Goal: Task Accomplishment & Management: Complete application form

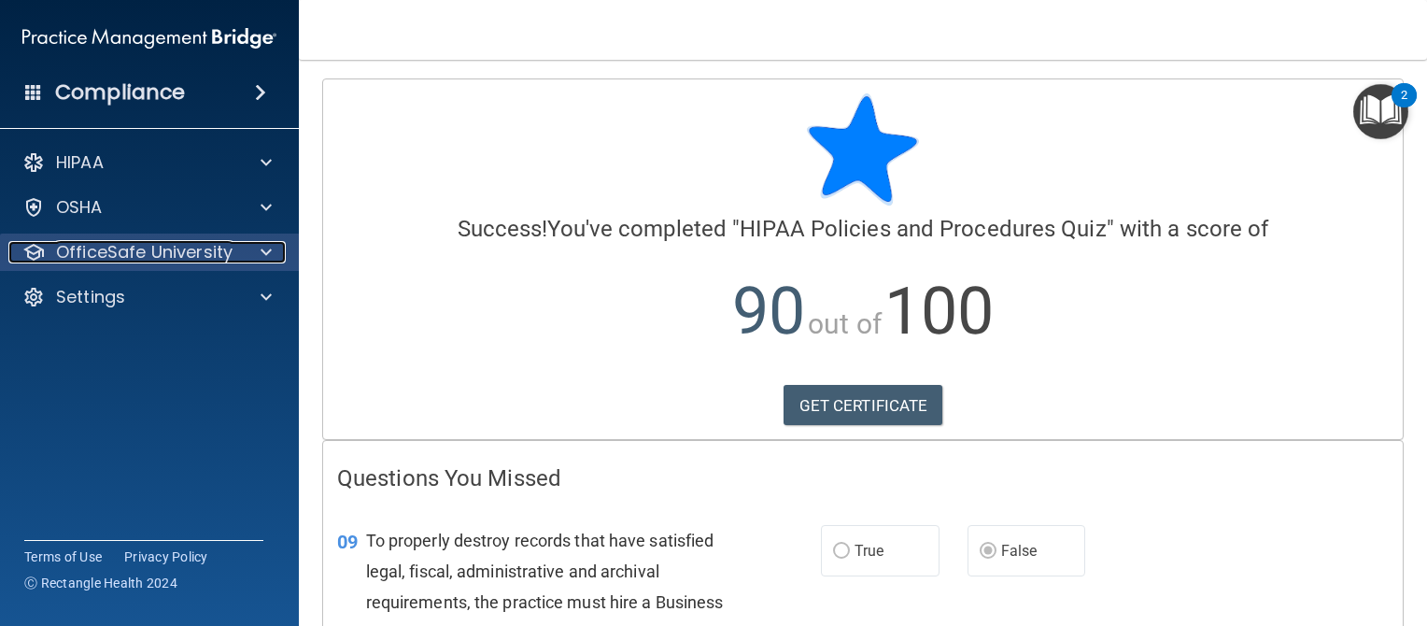
click at [213, 257] on p "OfficeSafe University" at bounding box center [144, 252] width 176 height 22
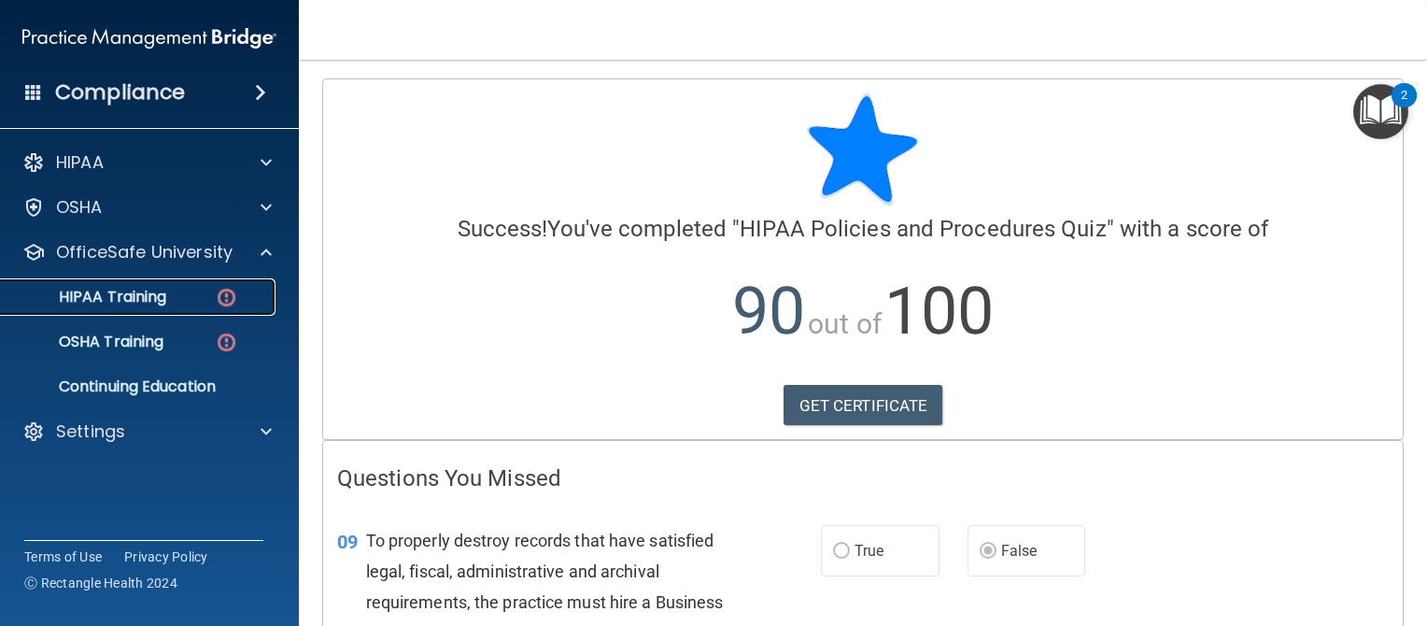
click at [190, 303] on div "HIPAA Training" at bounding box center [139, 297] width 255 height 19
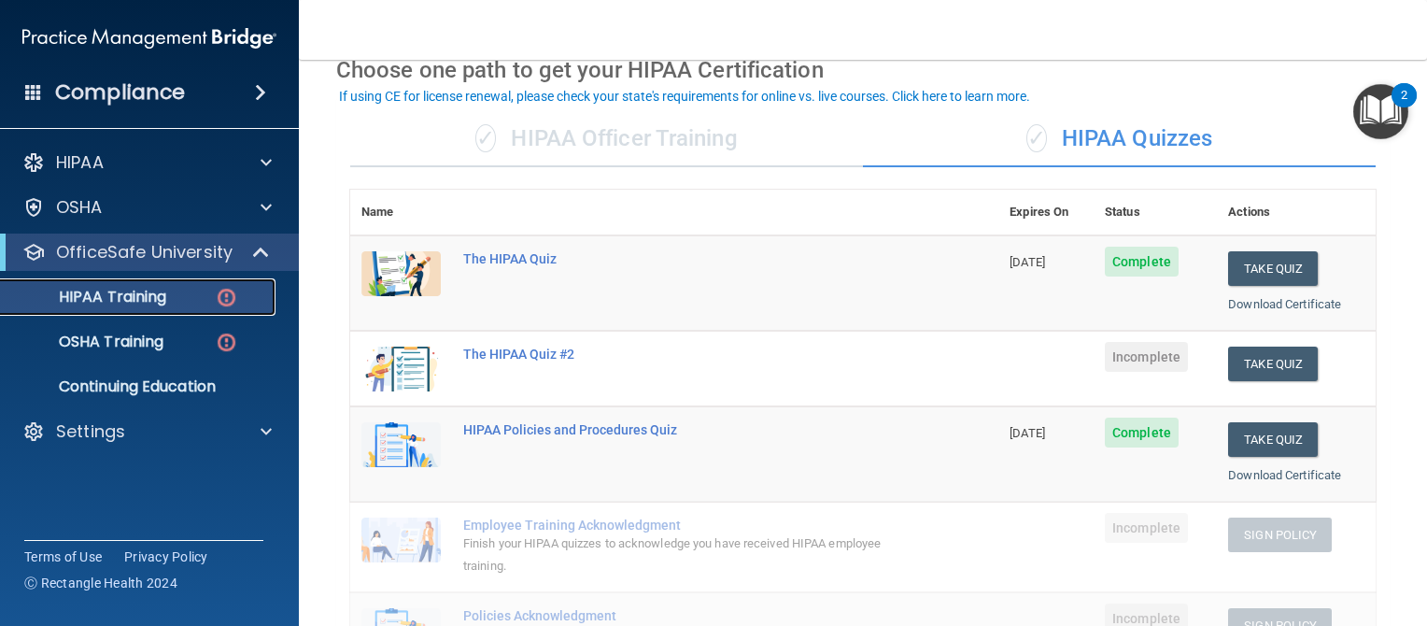
scroll to position [153, 0]
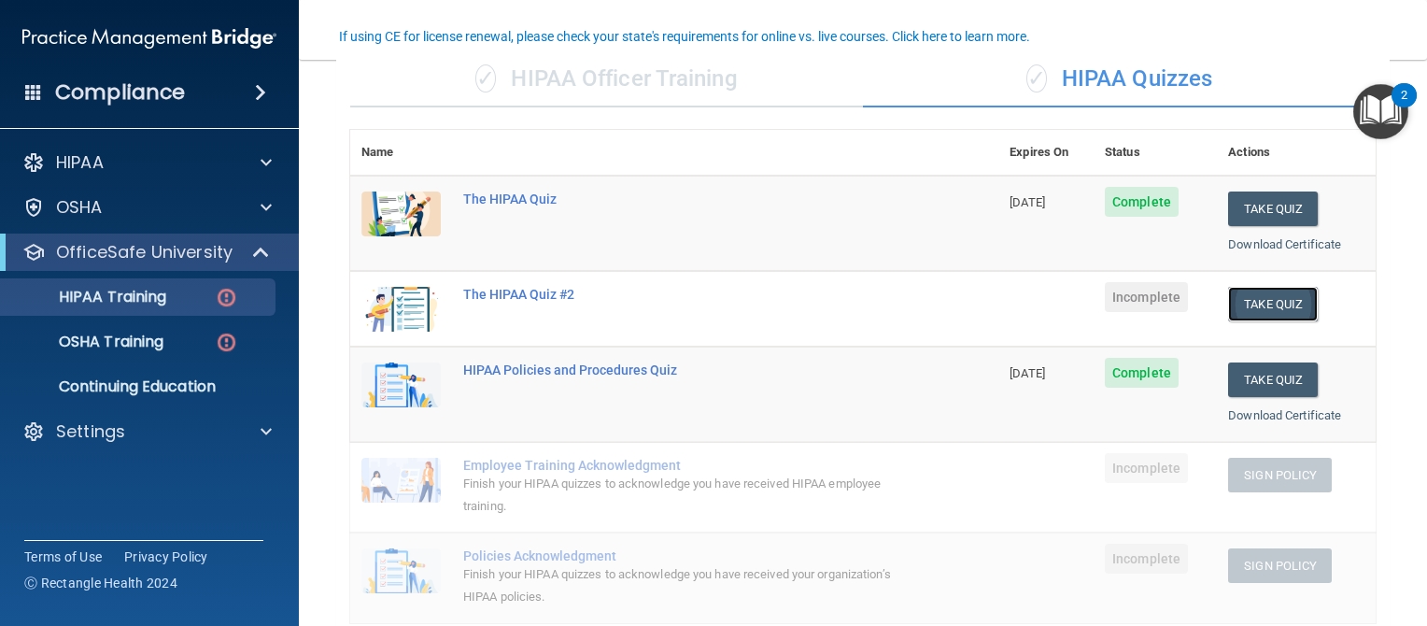
click at [1244, 303] on button "Take Quiz" at bounding box center [1273, 304] width 90 height 35
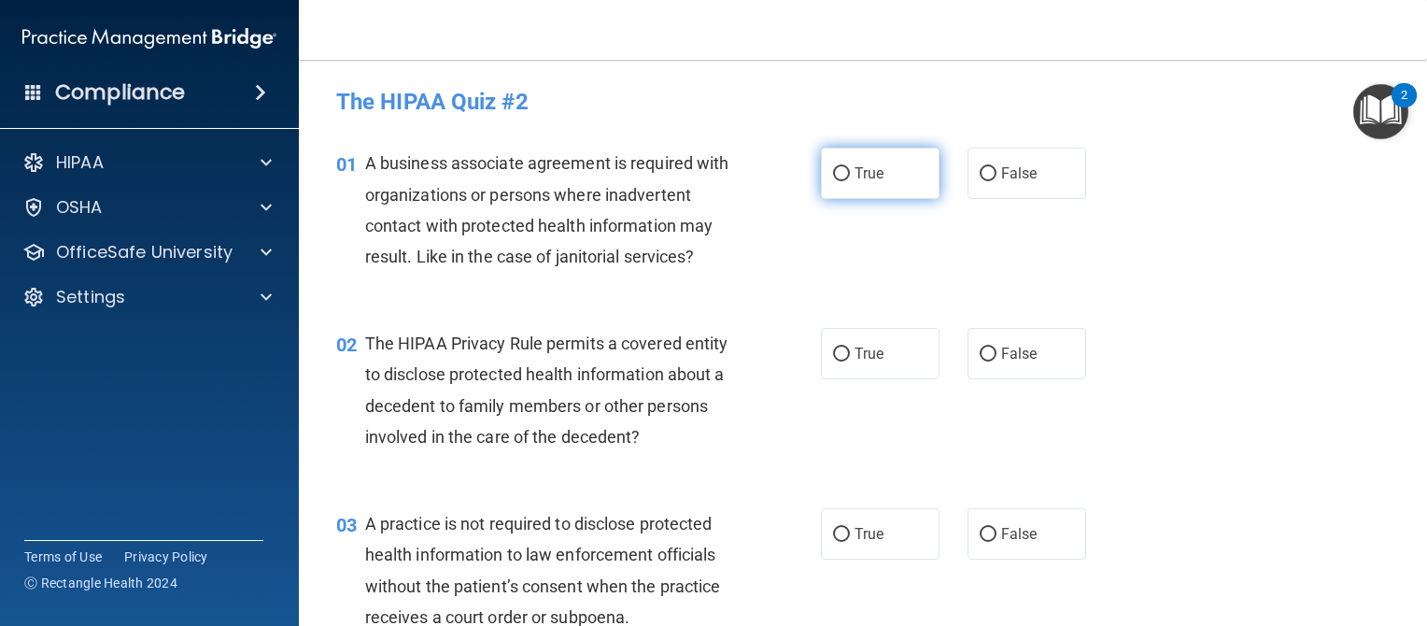
click at [833, 172] on input "True" at bounding box center [841, 174] width 17 height 14
radio input "true"
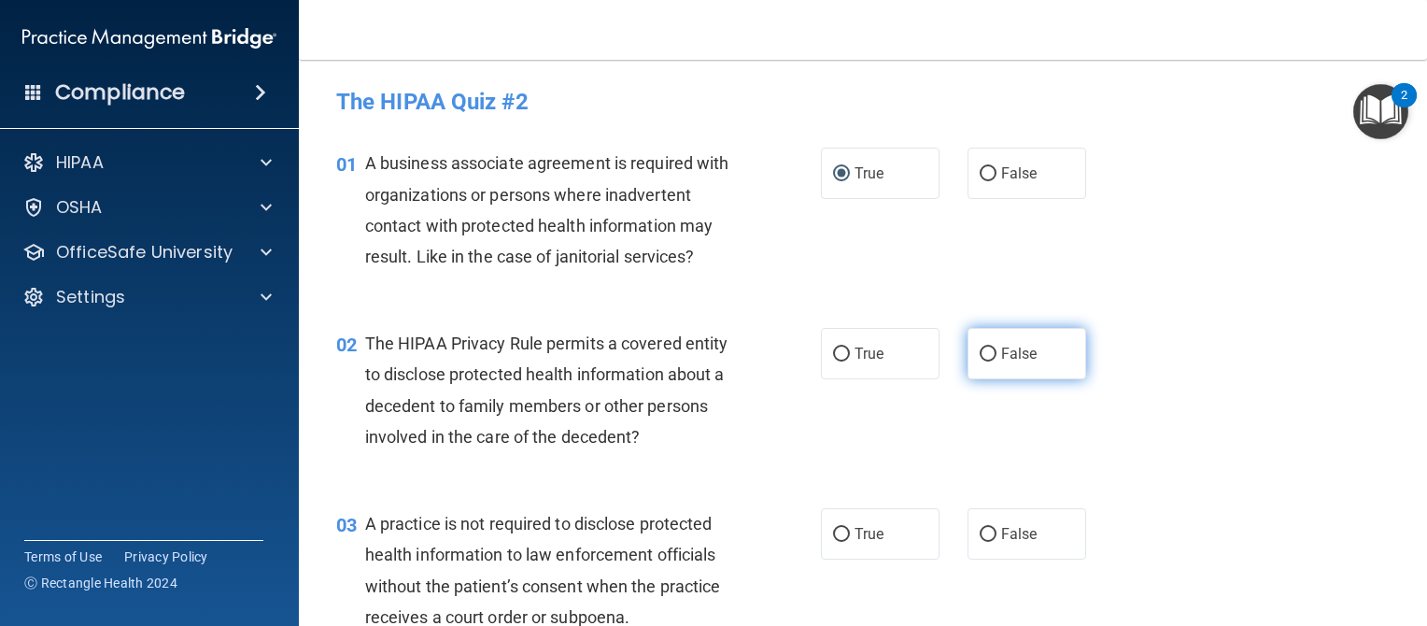
click at [981, 349] on input "False" at bounding box center [988, 354] width 17 height 14
radio input "true"
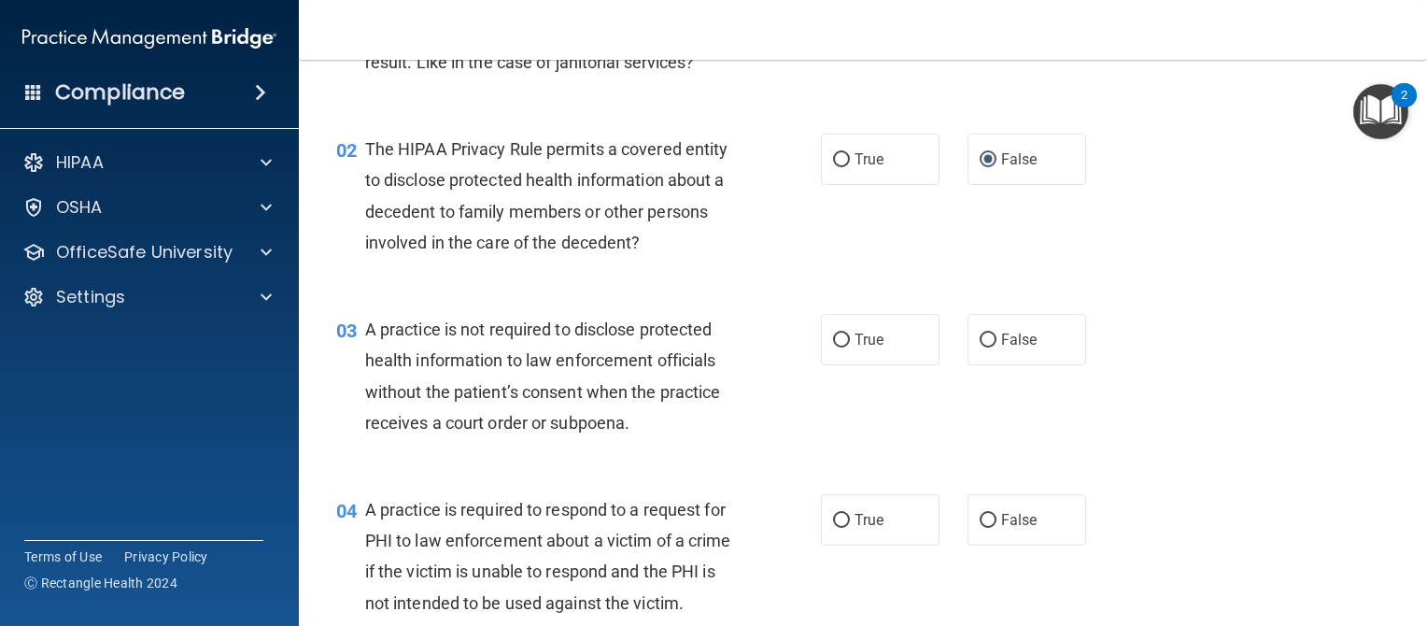
scroll to position [196, 0]
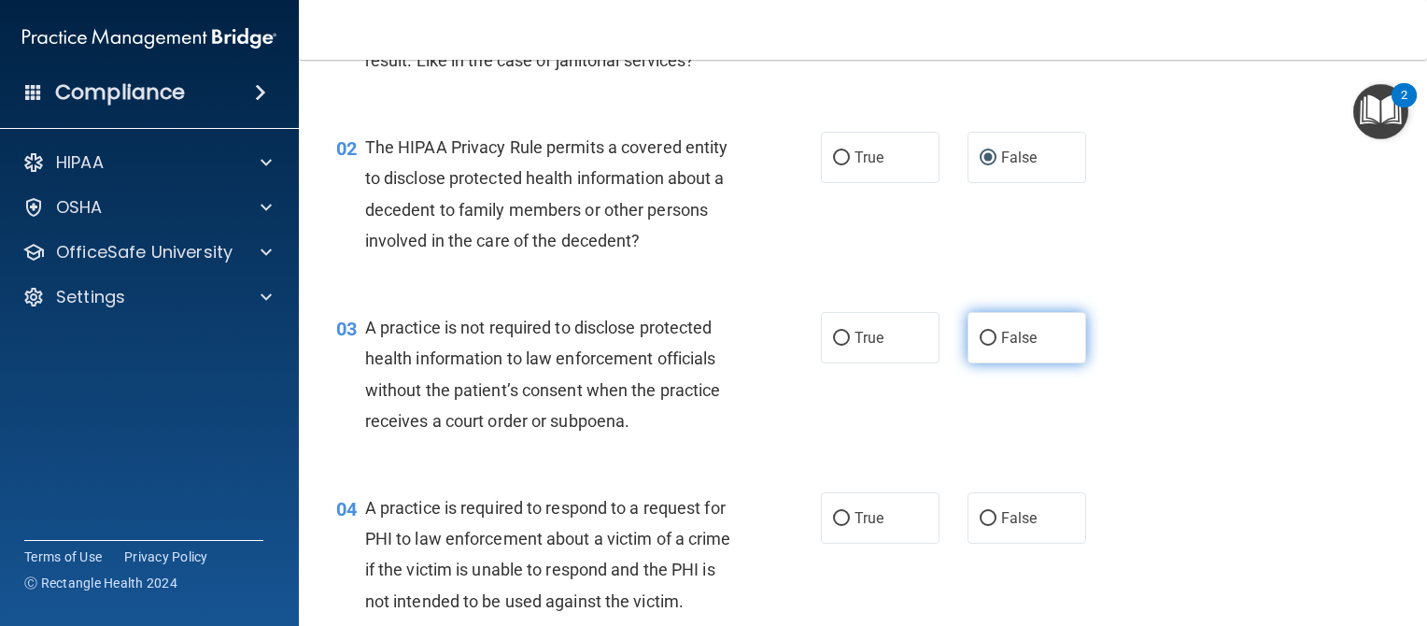
click at [980, 333] on input "False" at bounding box center [988, 338] width 17 height 14
radio input "true"
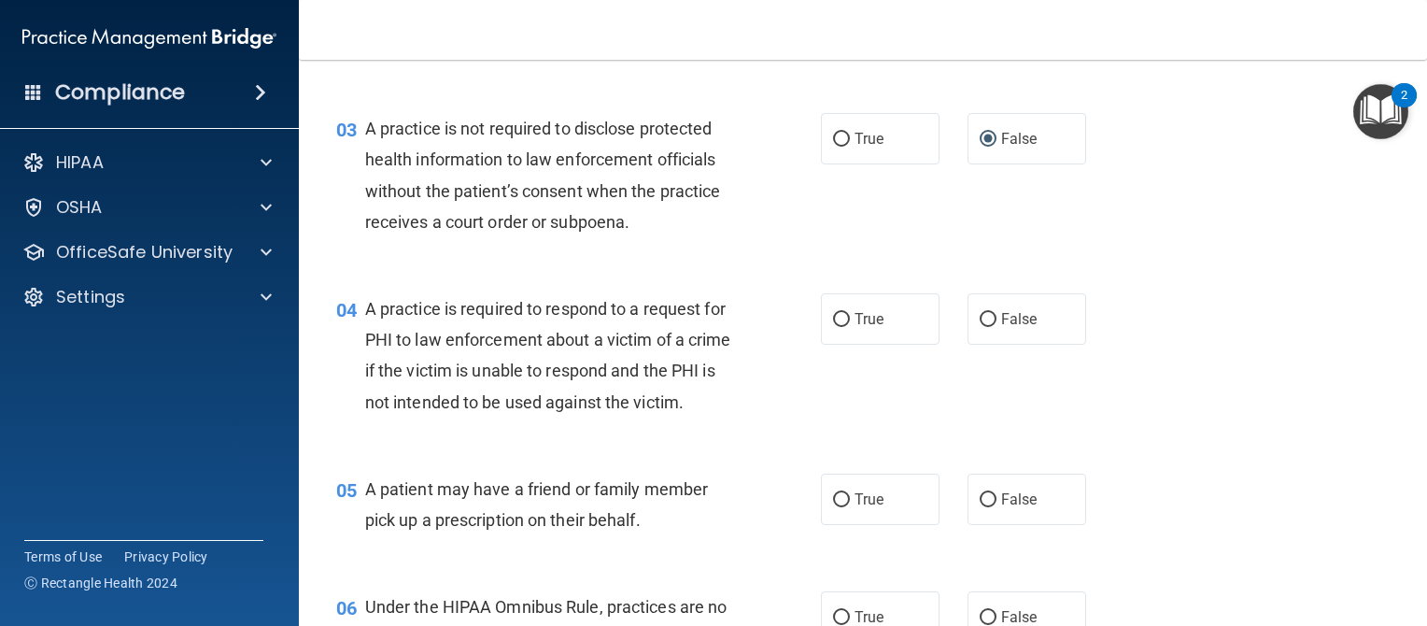
scroll to position [398, 0]
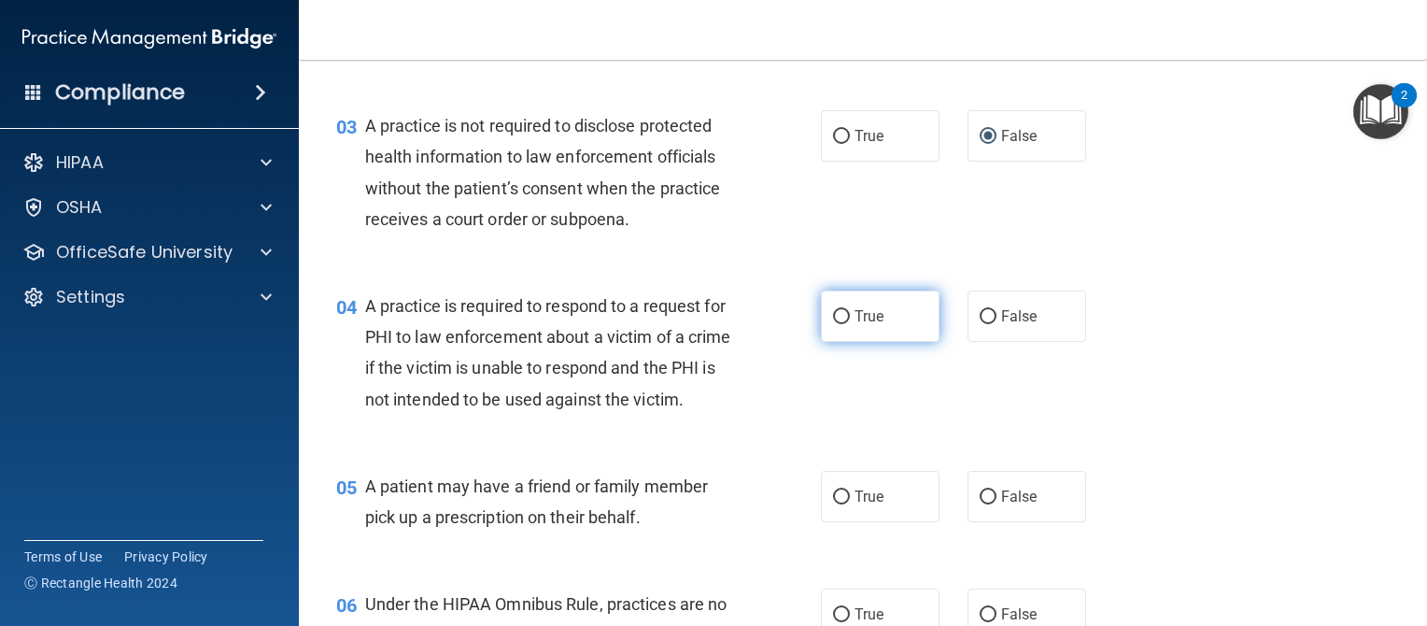
click at [833, 313] on input "True" at bounding box center [841, 317] width 17 height 14
radio input "true"
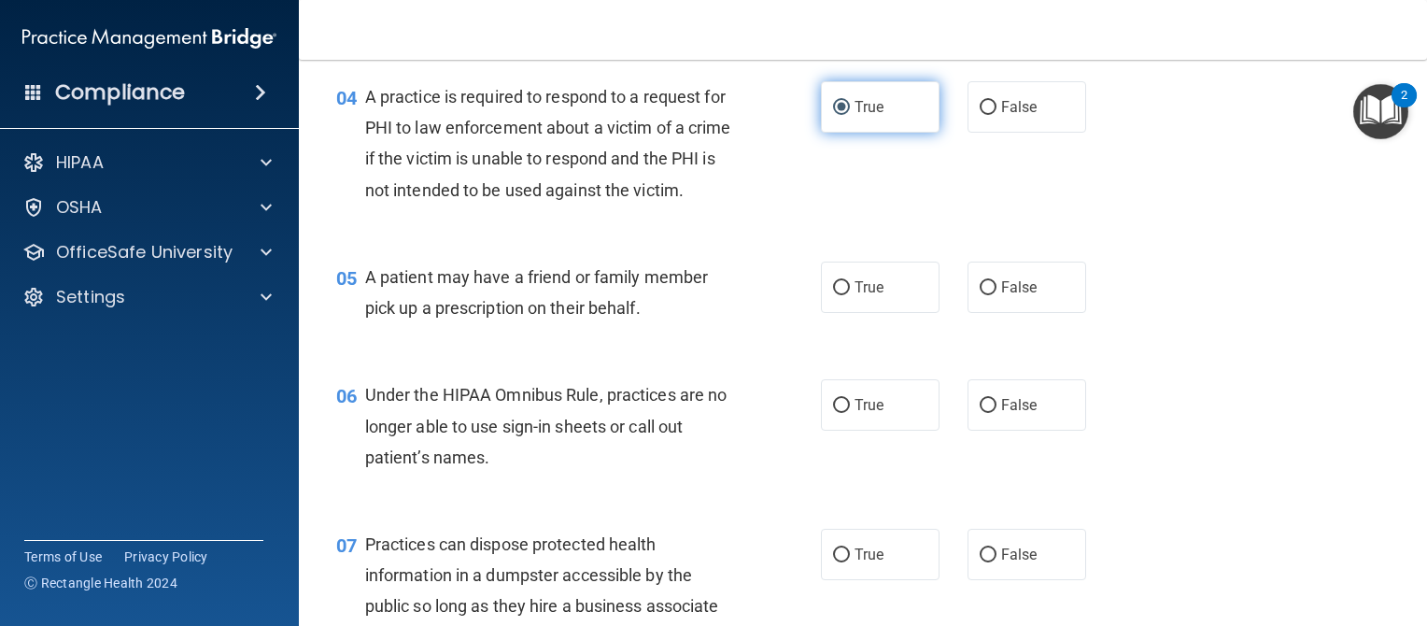
scroll to position [612, 0]
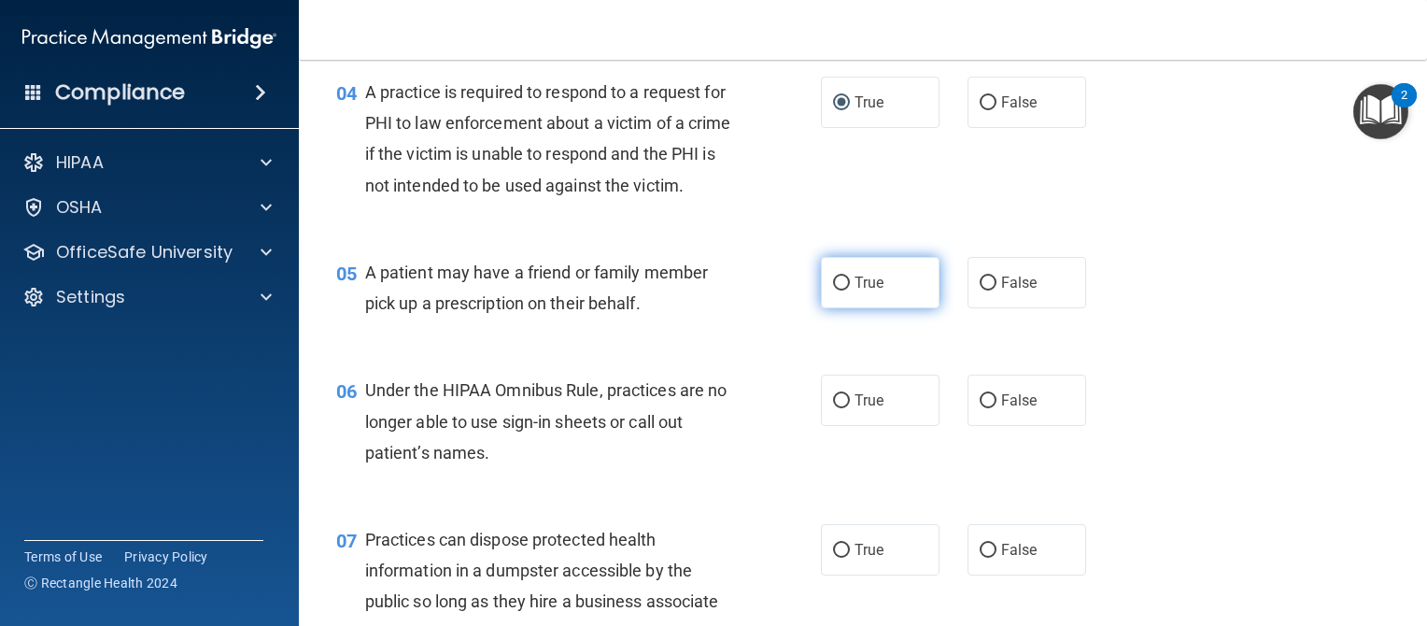
click at [837, 290] on input "True" at bounding box center [841, 283] width 17 height 14
radio input "true"
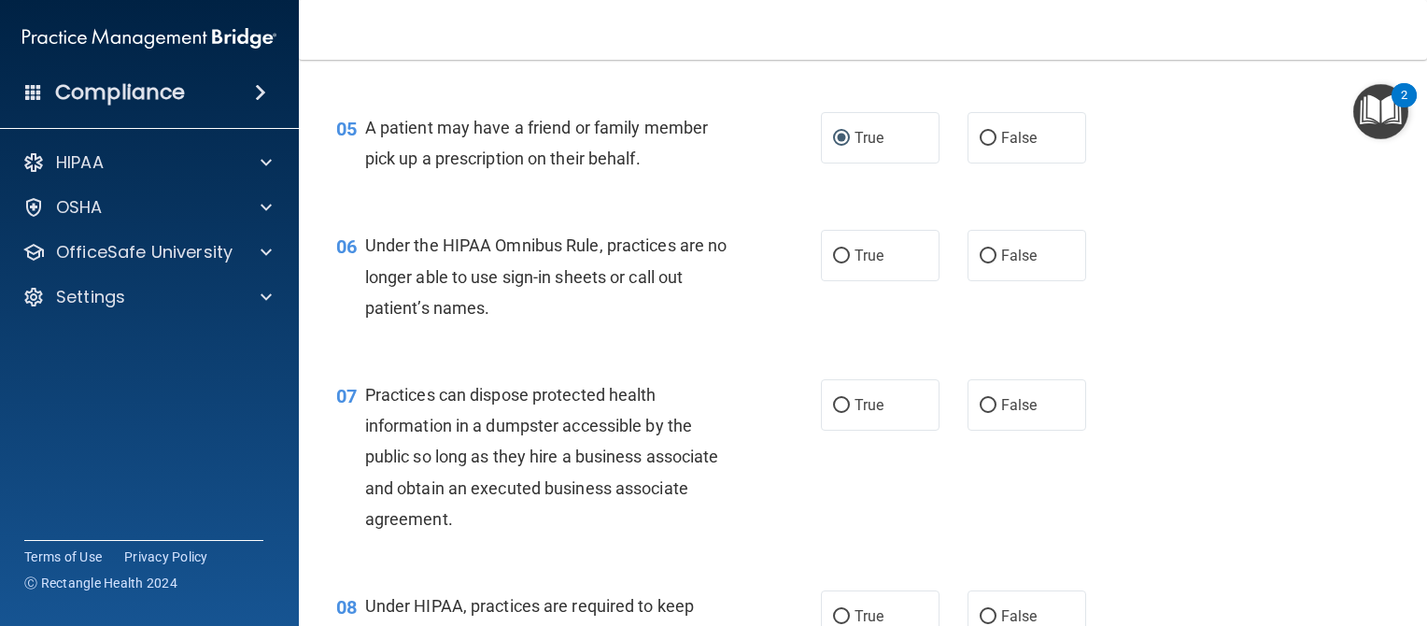
scroll to position [758, 0]
click at [980, 261] on input "False" at bounding box center [988, 254] width 17 height 14
radio input "true"
click at [986, 411] on input "False" at bounding box center [988, 404] width 17 height 14
radio input "true"
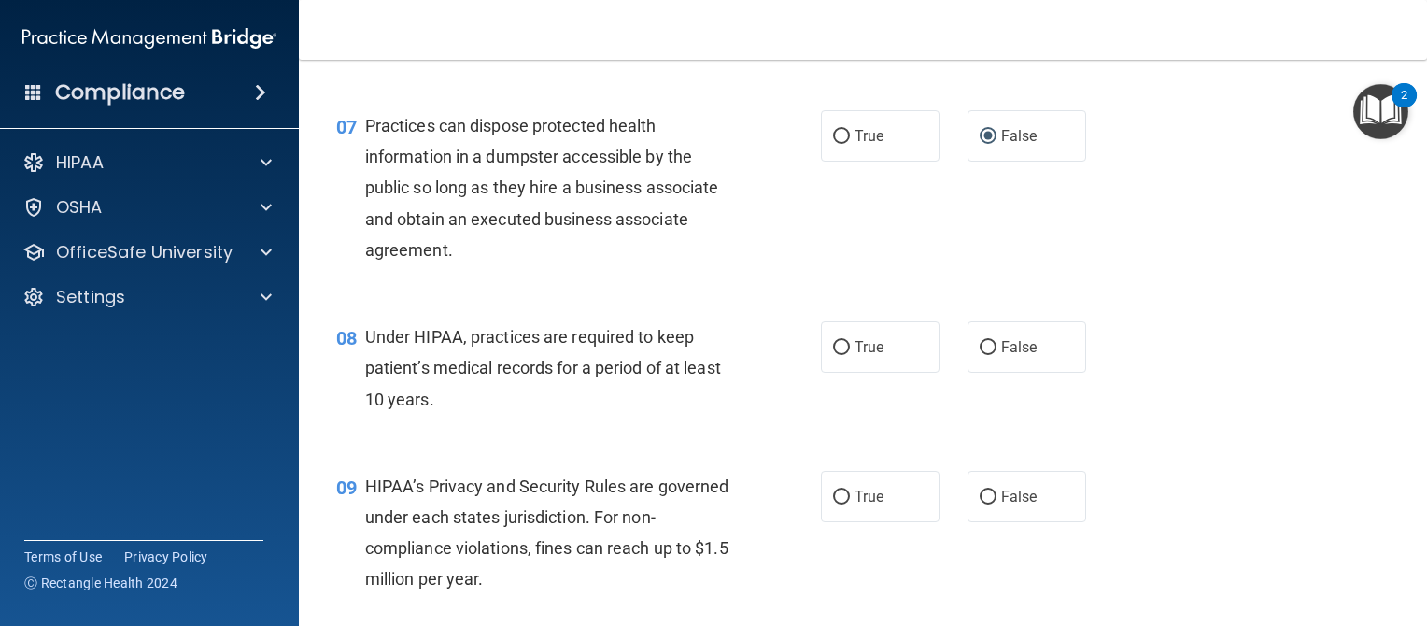
scroll to position [1025, 0]
click at [839, 355] on input "True" at bounding box center [841, 348] width 17 height 14
radio input "true"
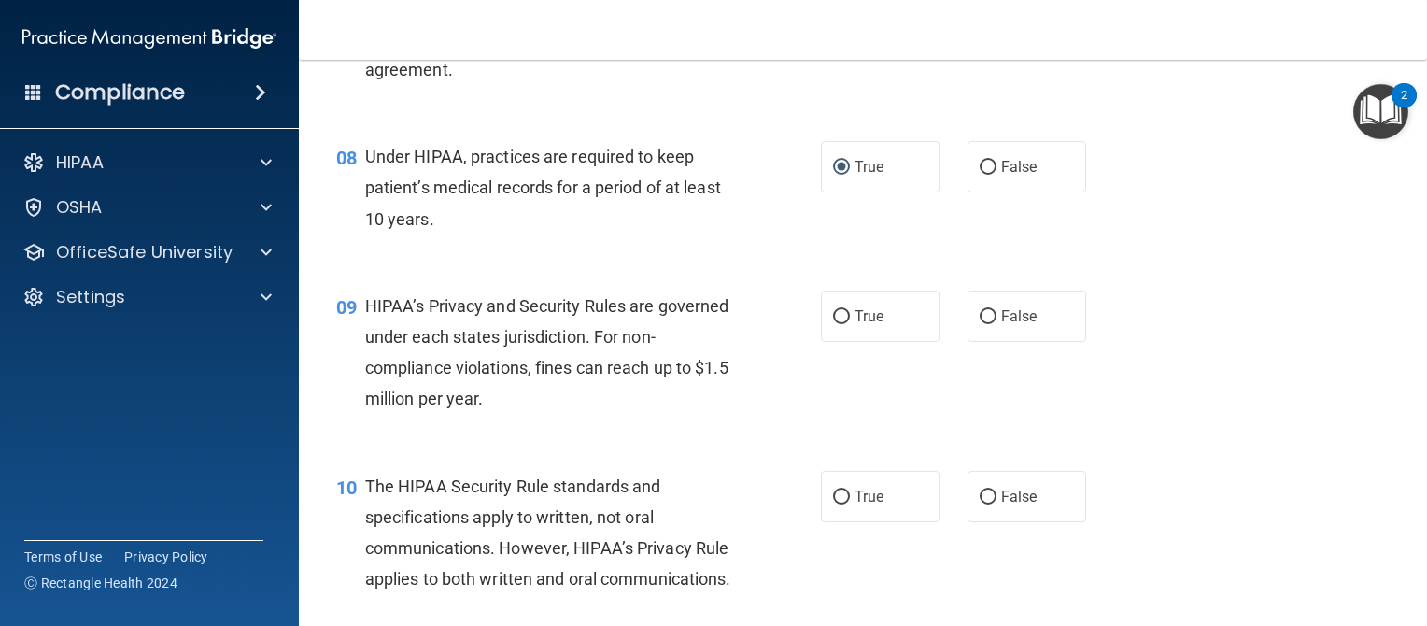
scroll to position [1206, 0]
click at [834, 323] on input "True" at bounding box center [841, 316] width 17 height 14
radio input "true"
click at [834, 323] on input "True" at bounding box center [841, 316] width 17 height 14
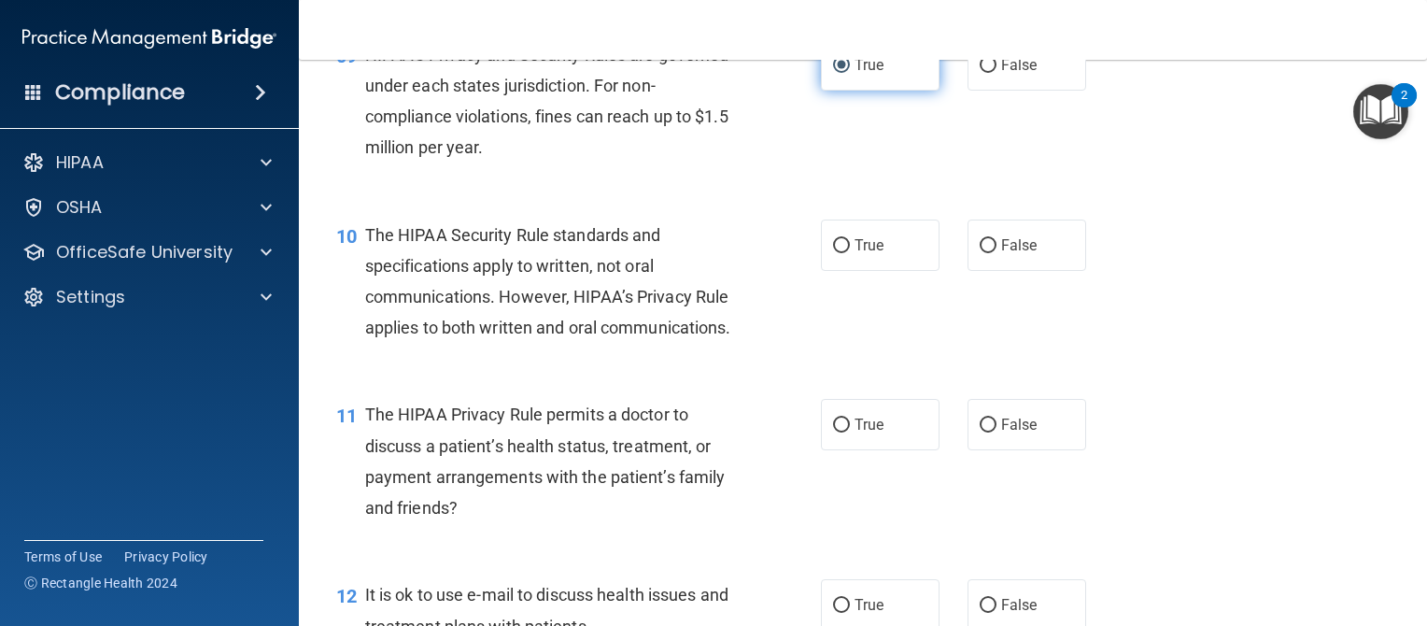
scroll to position [1457, 0]
click at [833, 253] on input "True" at bounding box center [841, 246] width 17 height 14
radio input "true"
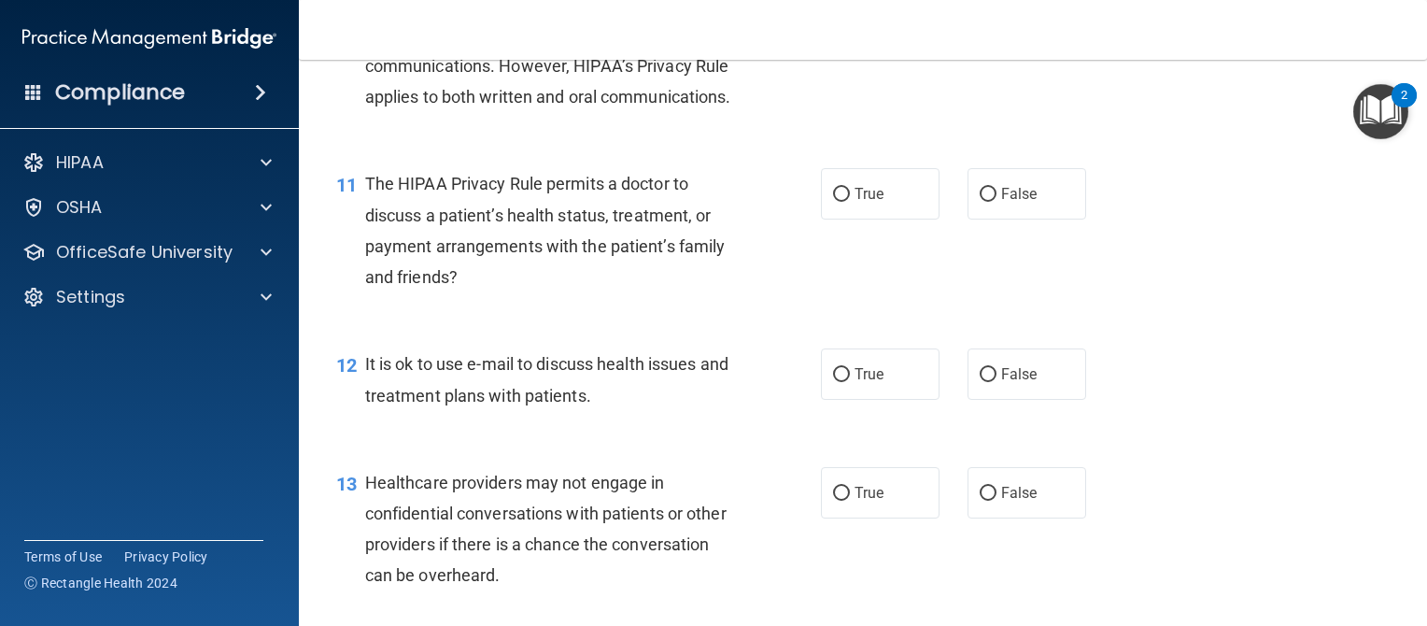
scroll to position [1688, 0]
click at [980, 201] on input "False" at bounding box center [988, 194] width 17 height 14
radio input "true"
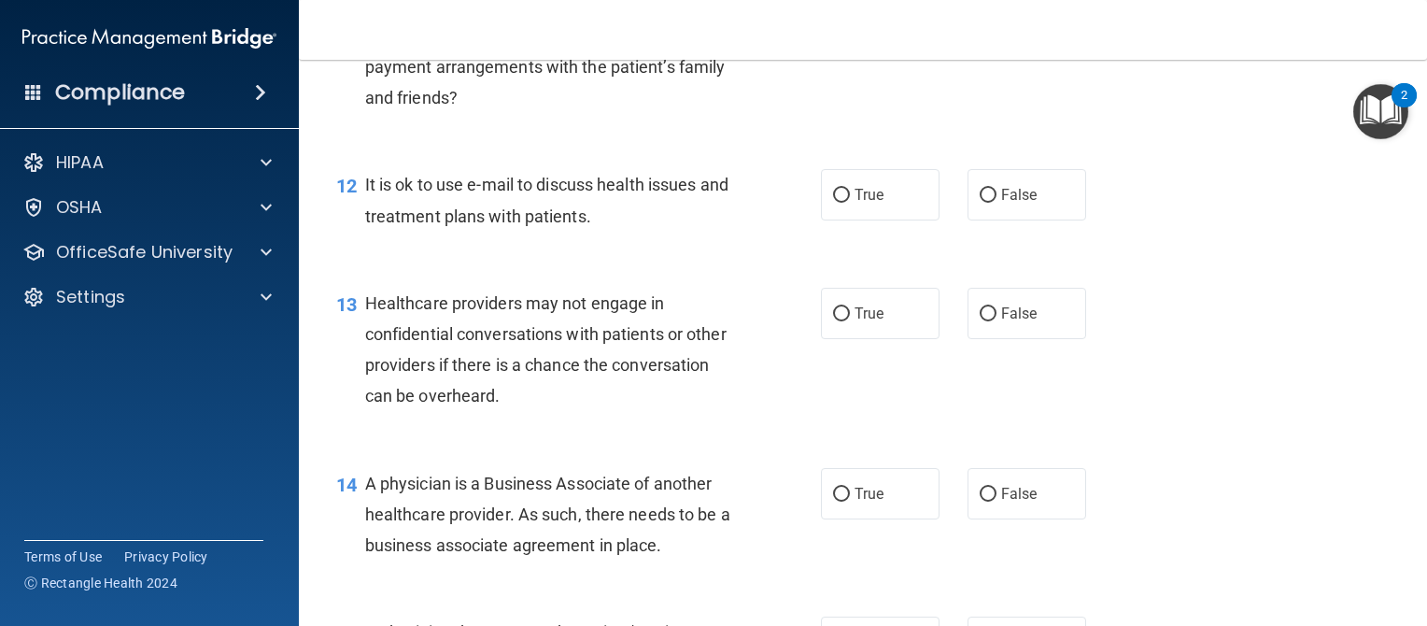
scroll to position [1868, 0]
click at [833, 202] on input "True" at bounding box center [841, 195] width 17 height 14
radio input "true"
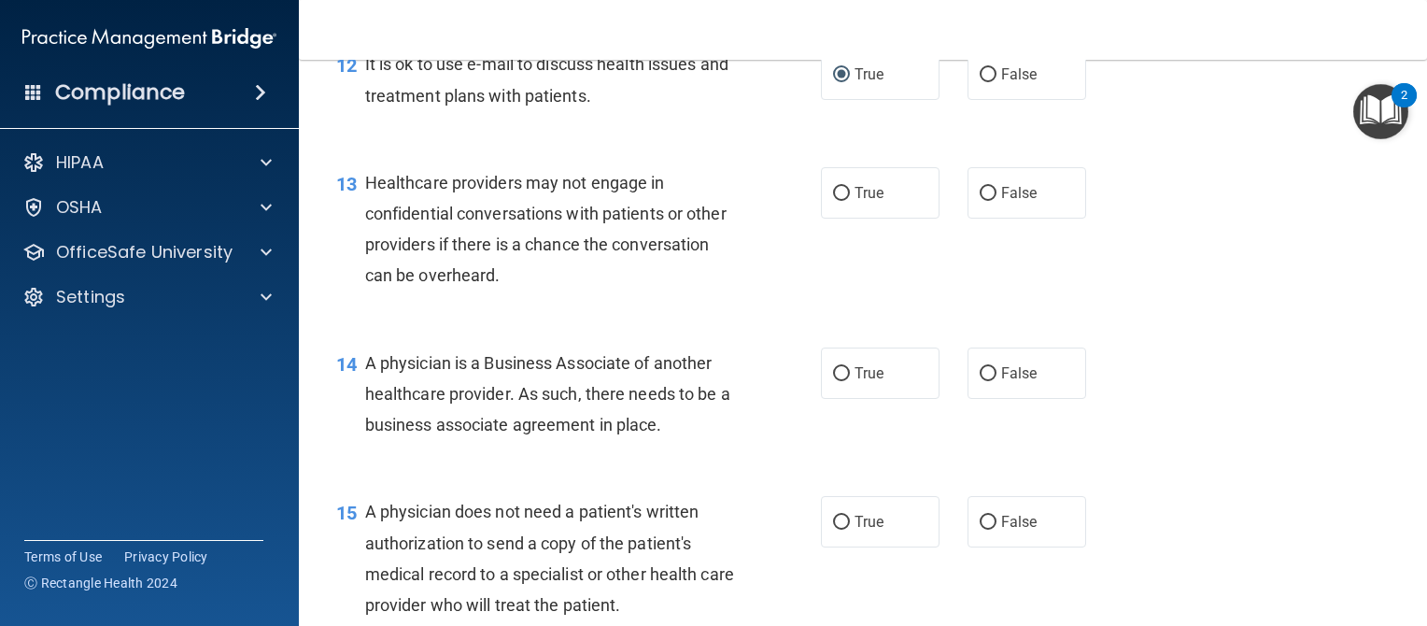
scroll to position [1987, 0]
click at [980, 201] on input "False" at bounding box center [988, 194] width 17 height 14
radio input "true"
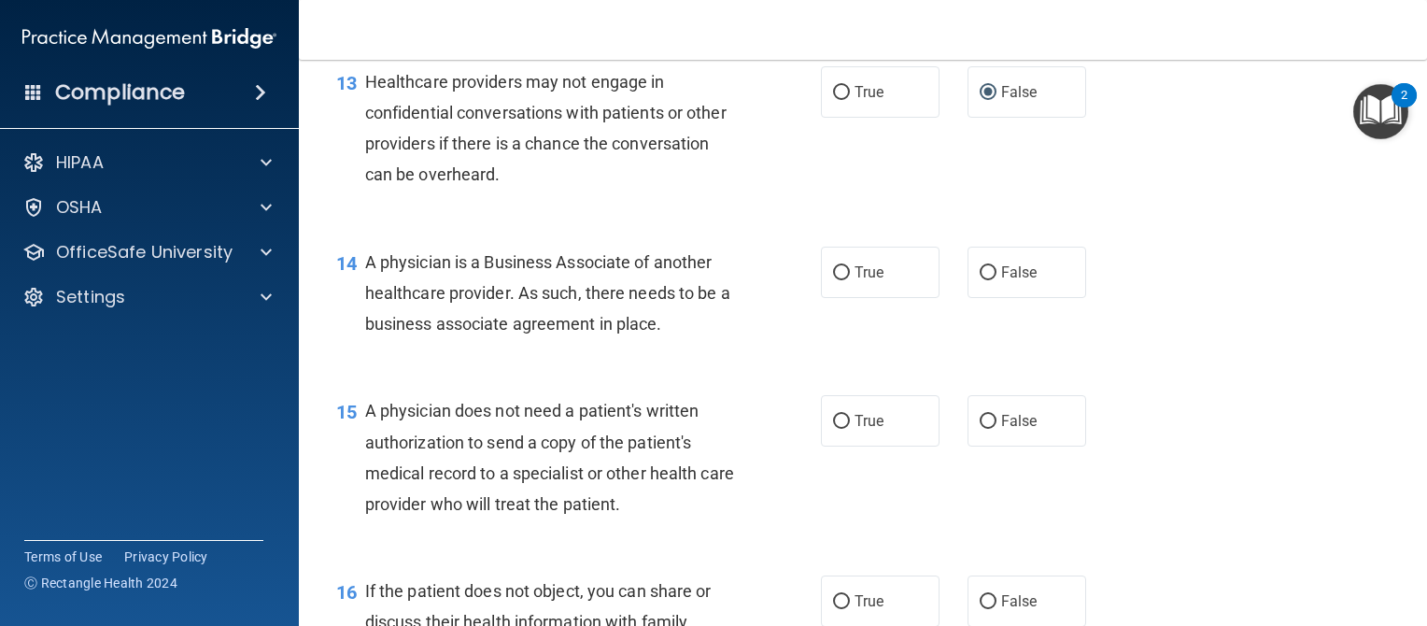
scroll to position [2090, 0]
click at [837, 278] on input "True" at bounding box center [841, 271] width 17 height 14
radio input "true"
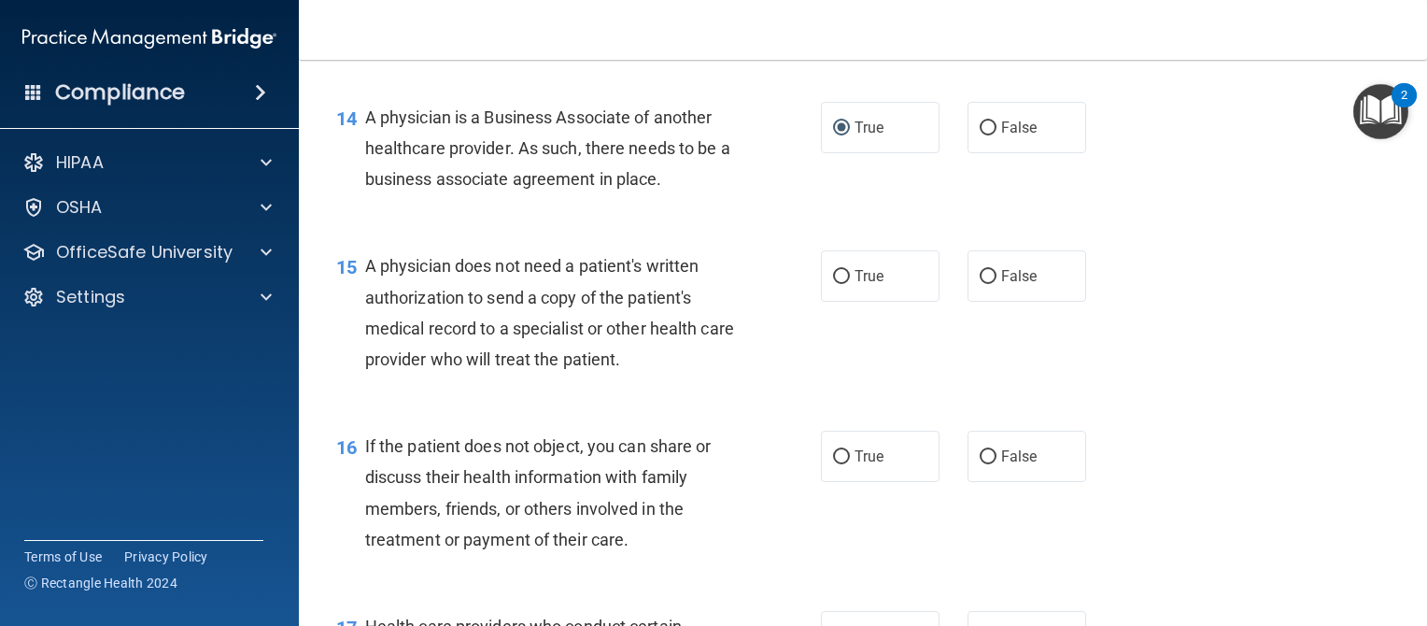
scroll to position [2234, 0]
click at [980, 283] on input "False" at bounding box center [988, 276] width 17 height 14
radio input "true"
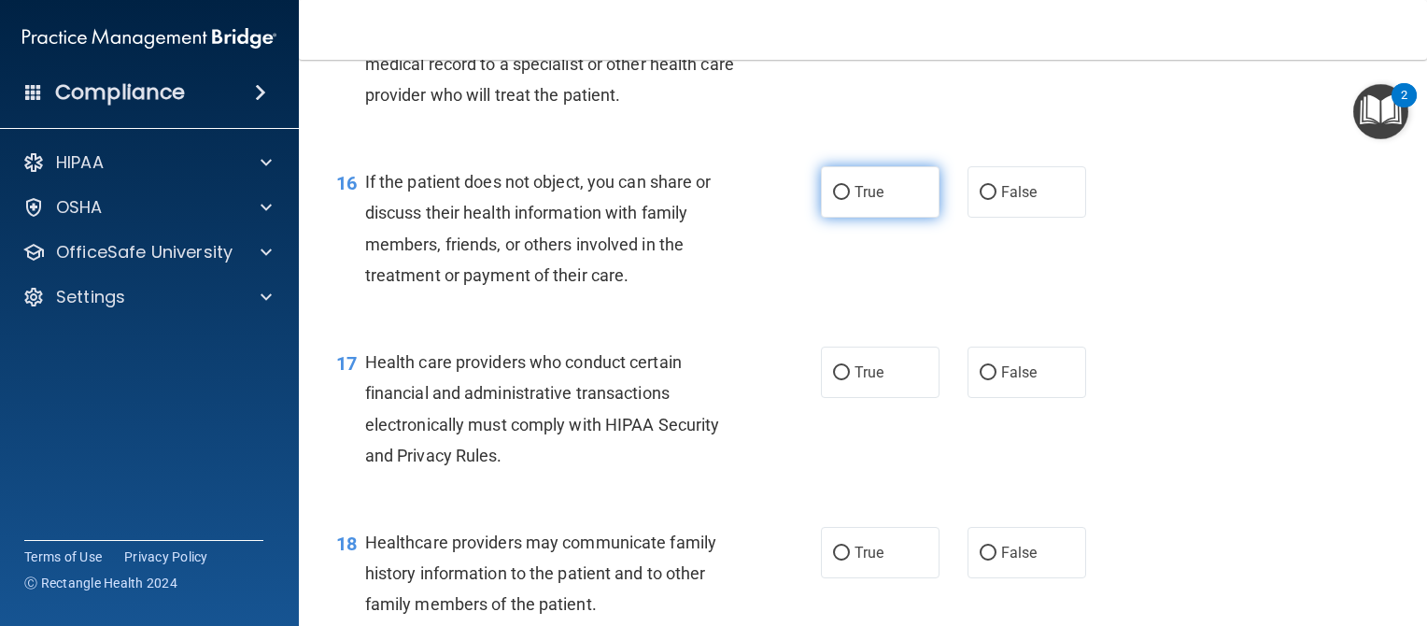
scroll to position [2499, 0]
click at [833, 198] on input "True" at bounding box center [841, 191] width 17 height 14
radio input "true"
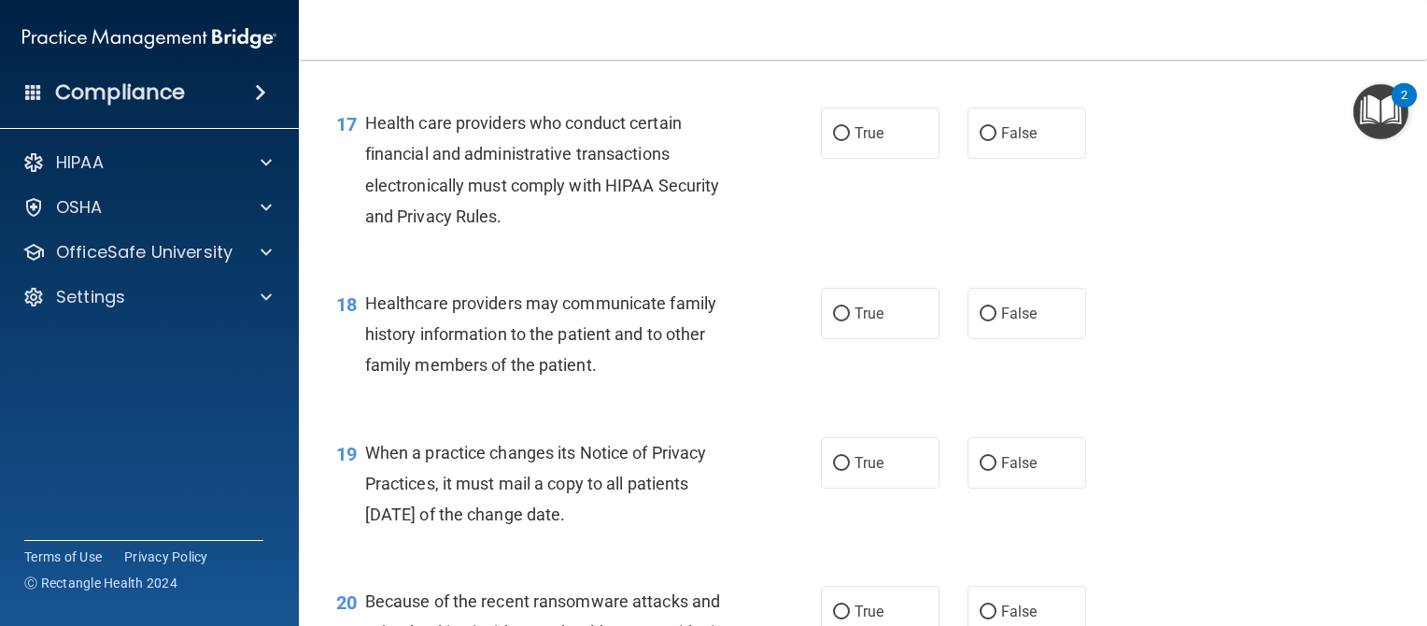
scroll to position [2744, 0]
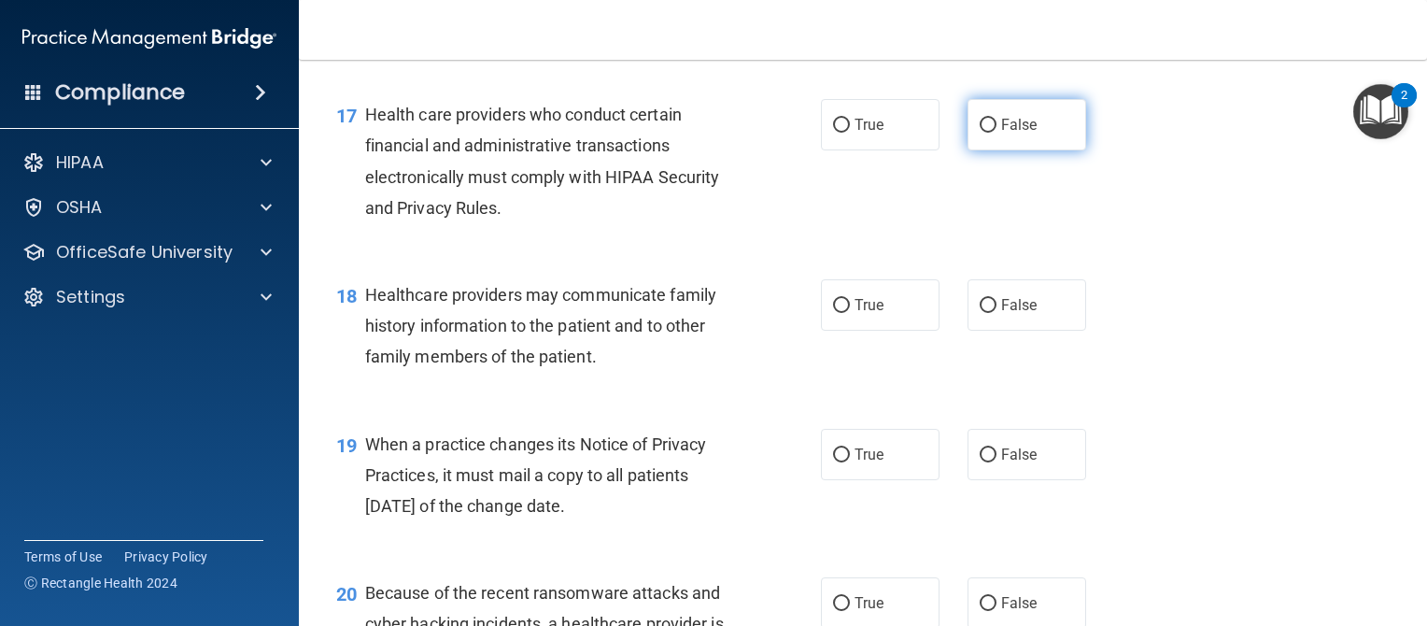
click at [980, 133] on input "False" at bounding box center [988, 126] width 17 height 14
radio input "true"
click at [833, 313] on input "True" at bounding box center [841, 306] width 17 height 14
radio input "true"
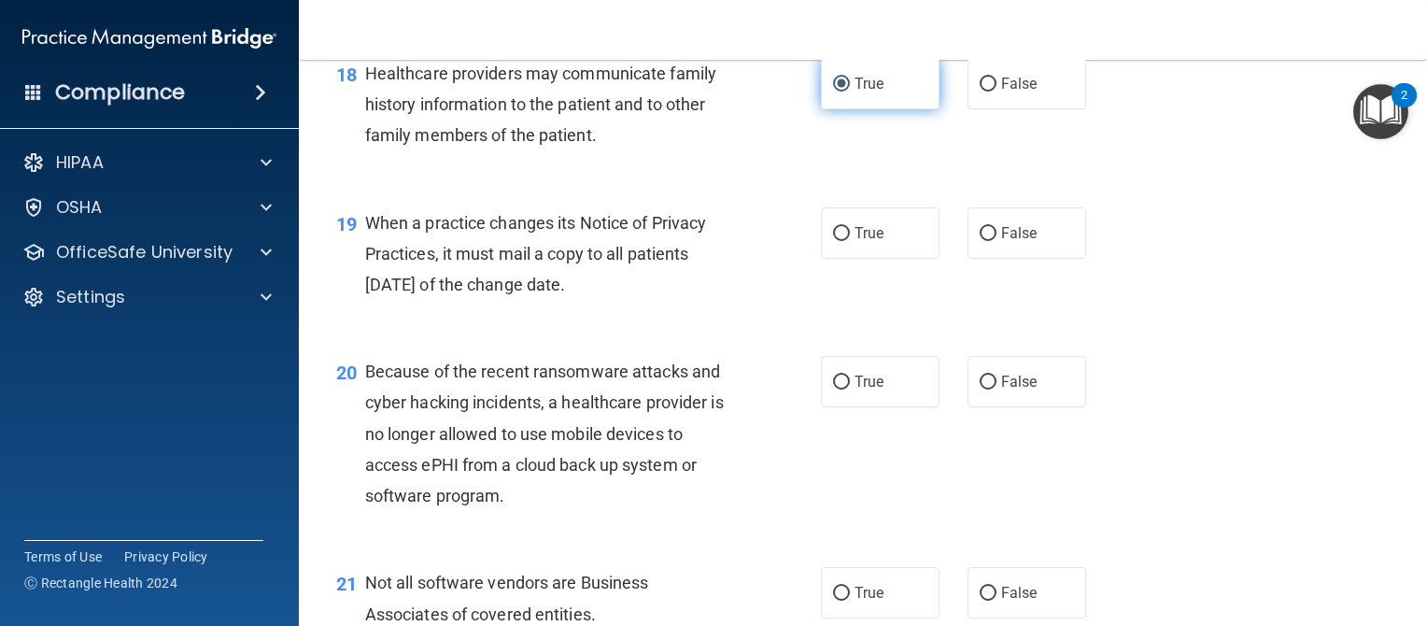
scroll to position [2973, 0]
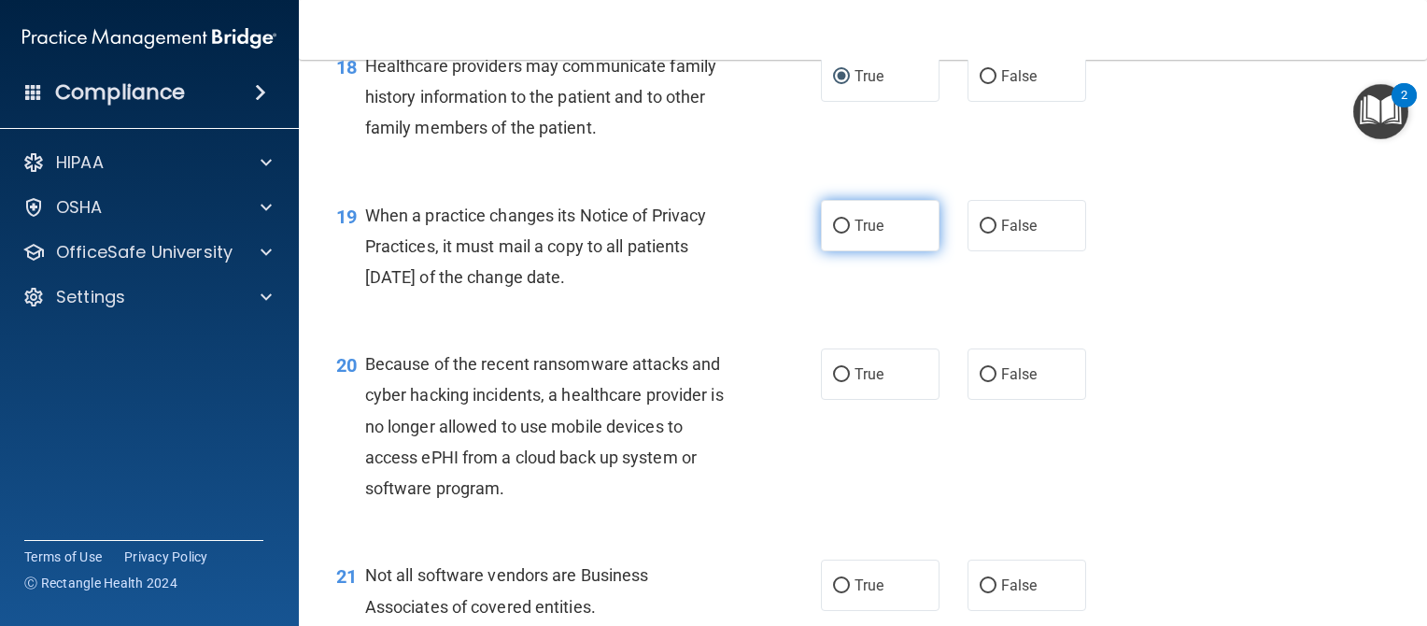
click at [833, 233] on input "True" at bounding box center [841, 226] width 17 height 14
radio input "true"
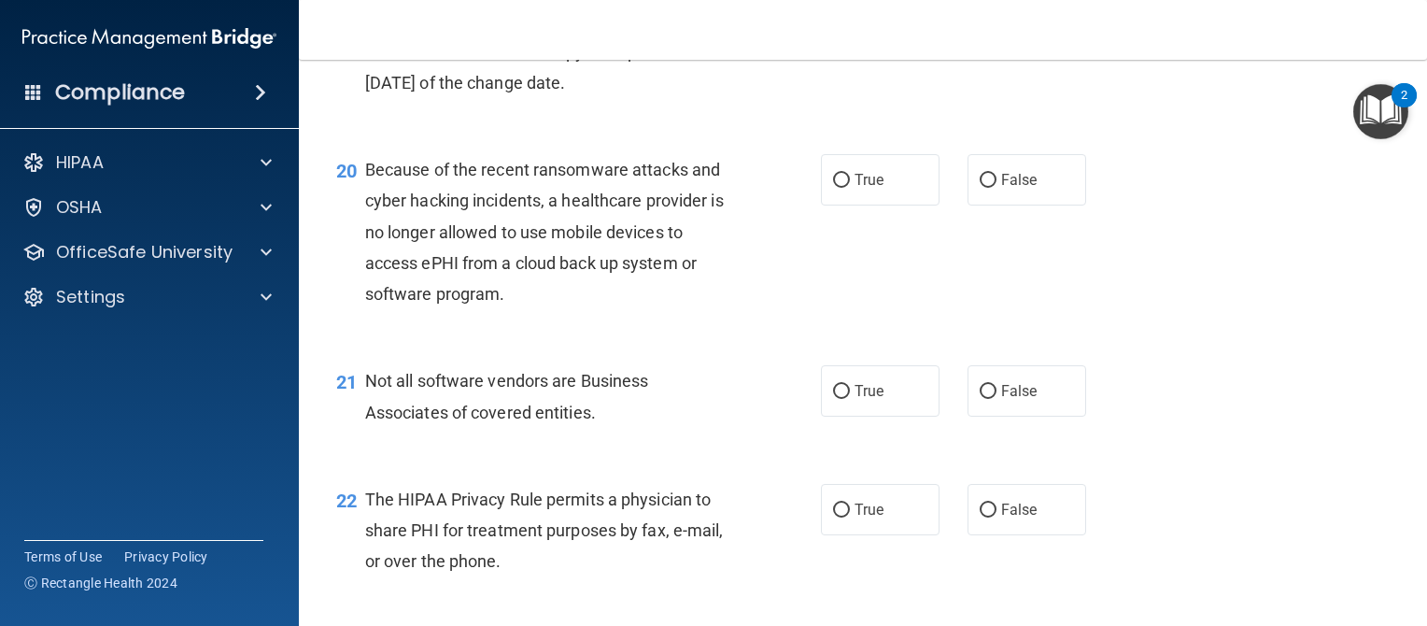
scroll to position [3167, 0]
click at [833, 188] on input "True" at bounding box center [841, 181] width 17 height 14
radio input "true"
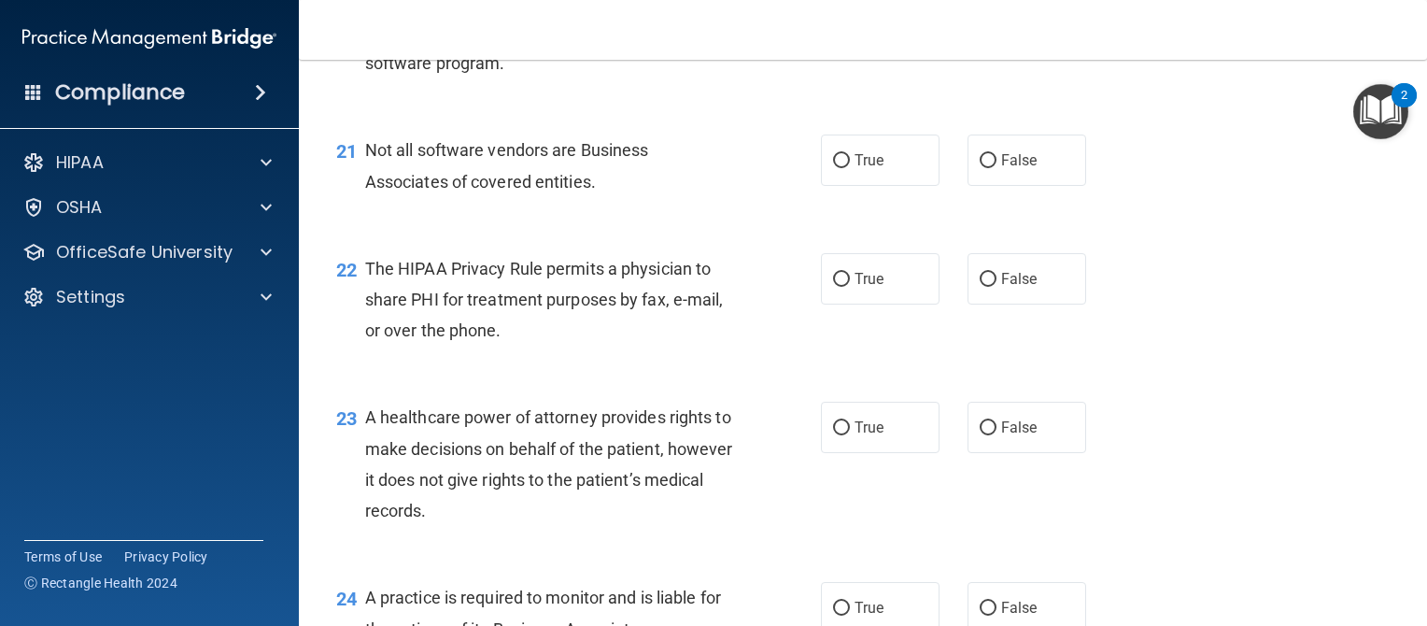
scroll to position [3399, 0]
click at [835, 167] on input "True" at bounding box center [841, 160] width 17 height 14
radio input "true"
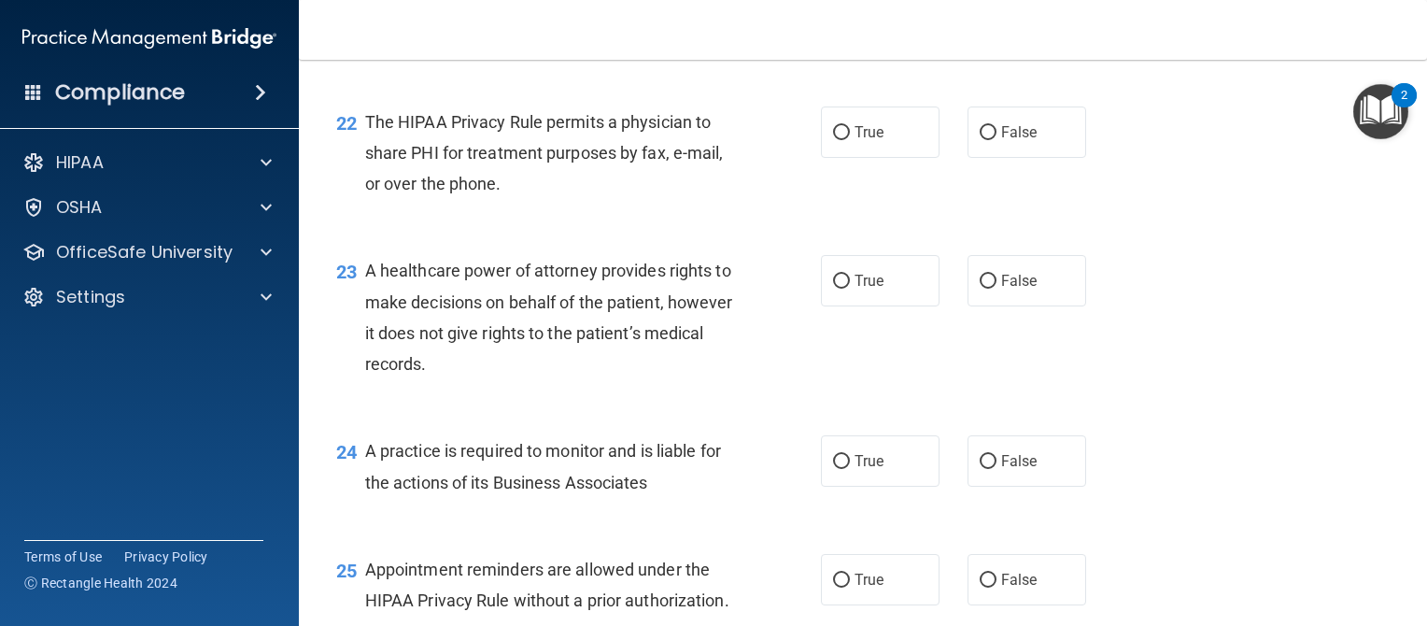
scroll to position [3545, 0]
click at [837, 140] on input "True" at bounding box center [841, 133] width 17 height 14
radio input "true"
click at [833, 140] on input "True" at bounding box center [841, 133] width 17 height 14
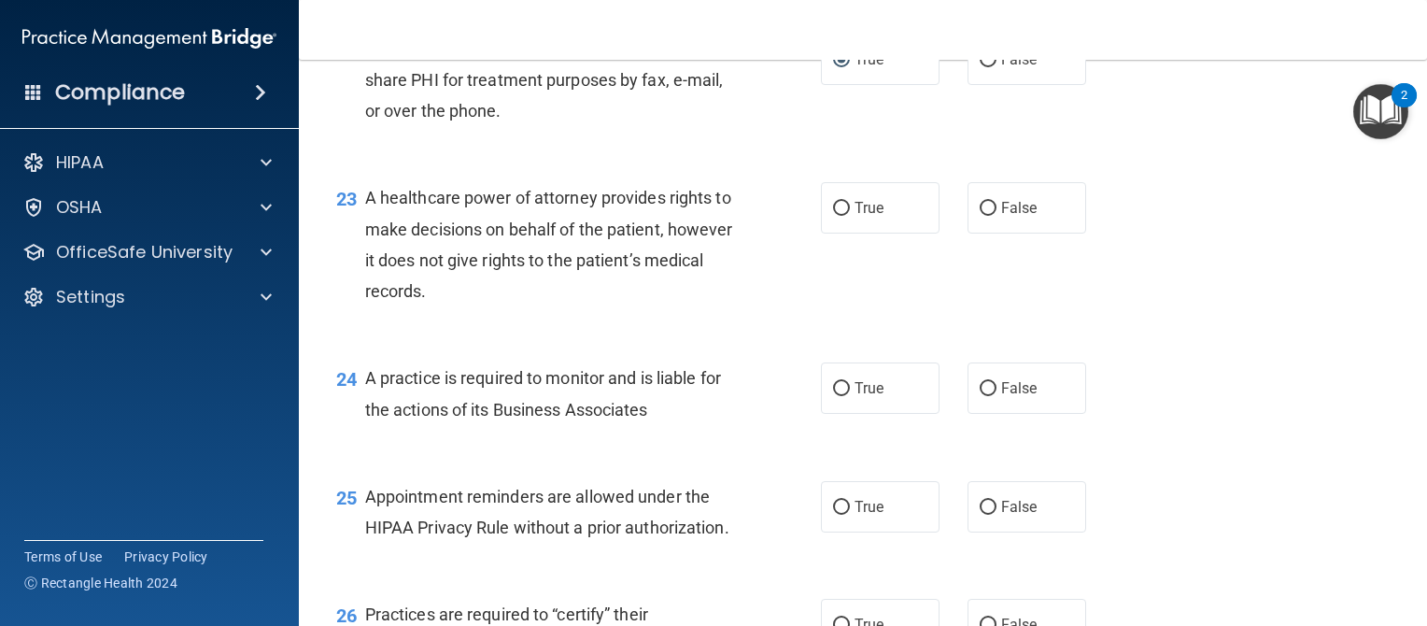
scroll to position [3619, 0]
click at [833, 214] on input "True" at bounding box center [841, 207] width 17 height 14
radio input "true"
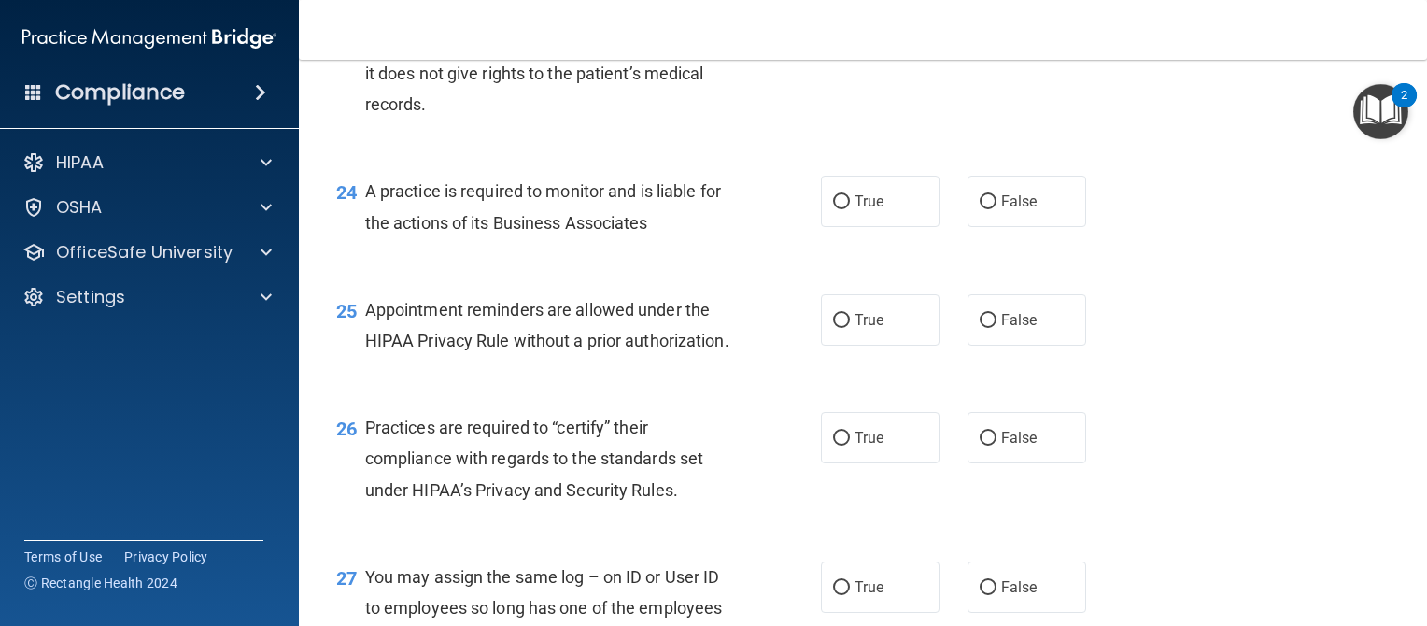
scroll to position [3810, 0]
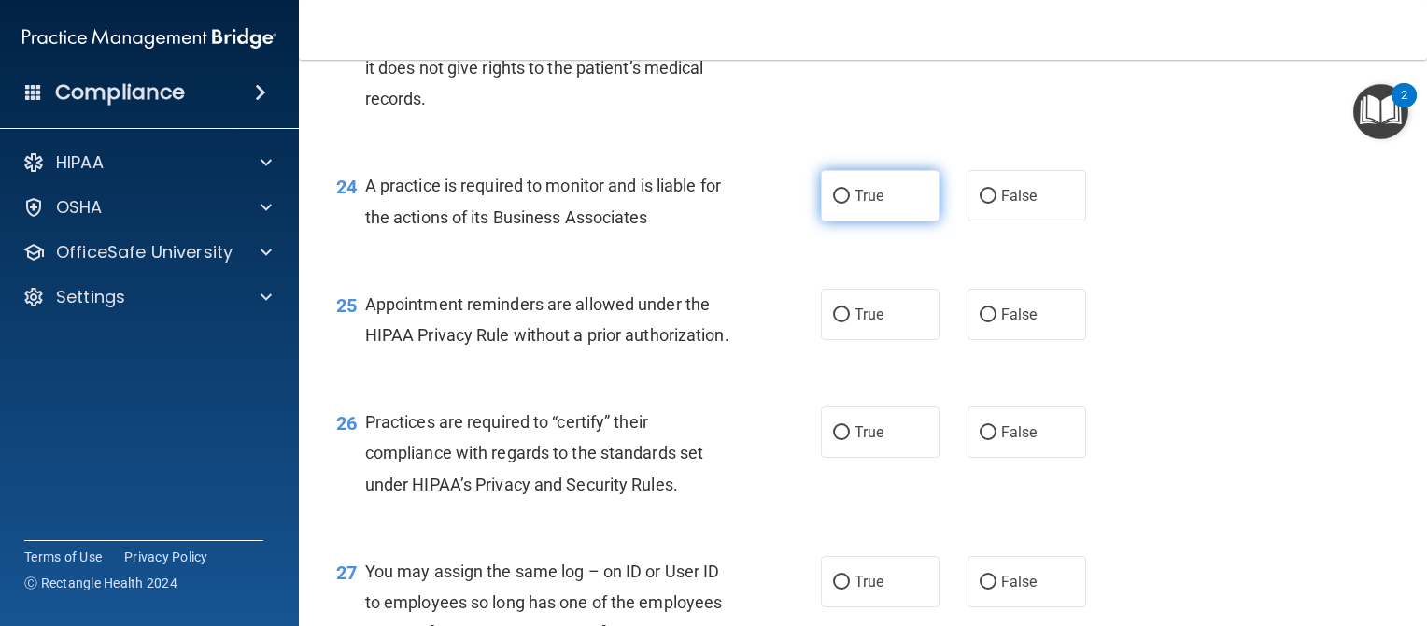
click at [833, 204] on input "True" at bounding box center [841, 197] width 17 height 14
radio input "true"
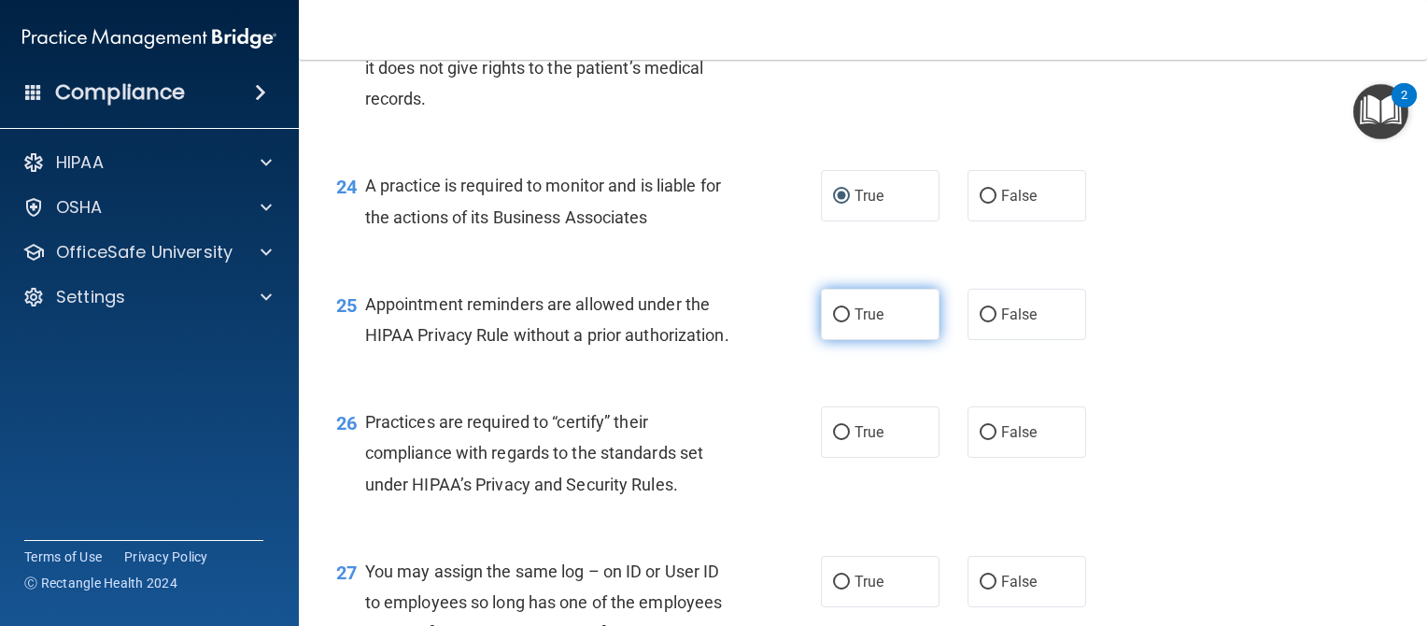
click at [835, 322] on input "True" at bounding box center [841, 315] width 17 height 14
radio input "true"
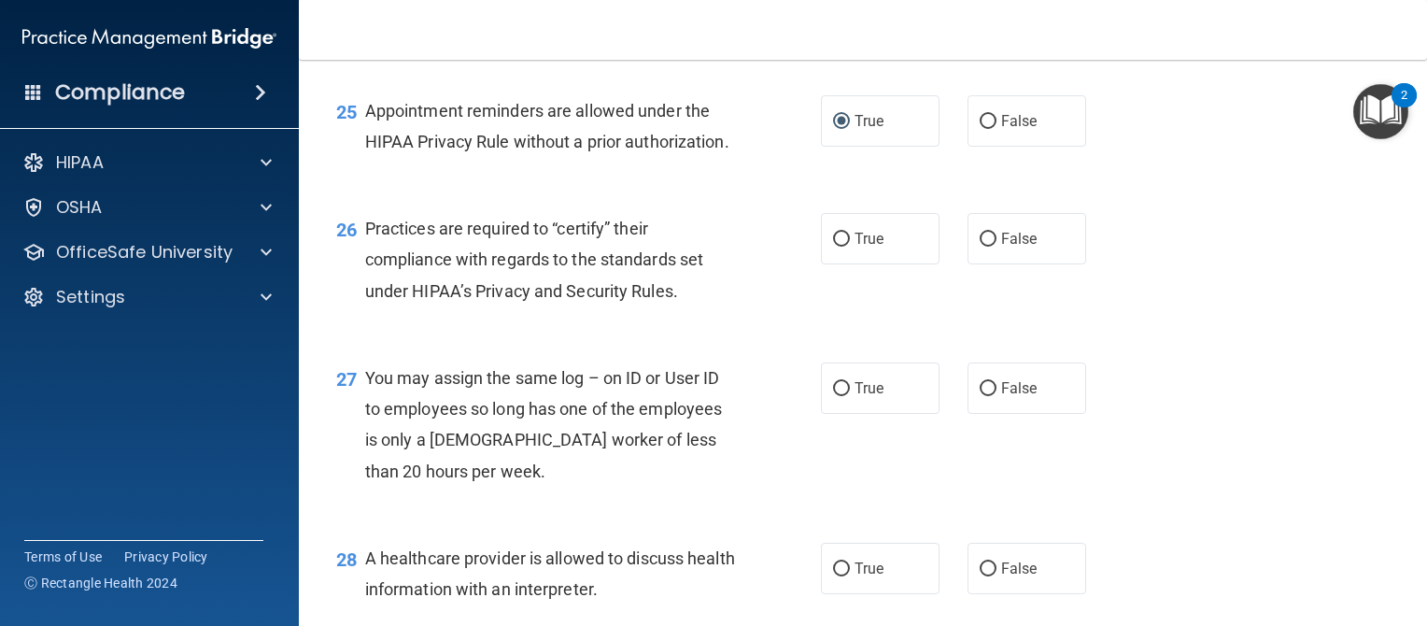
scroll to position [4015, 0]
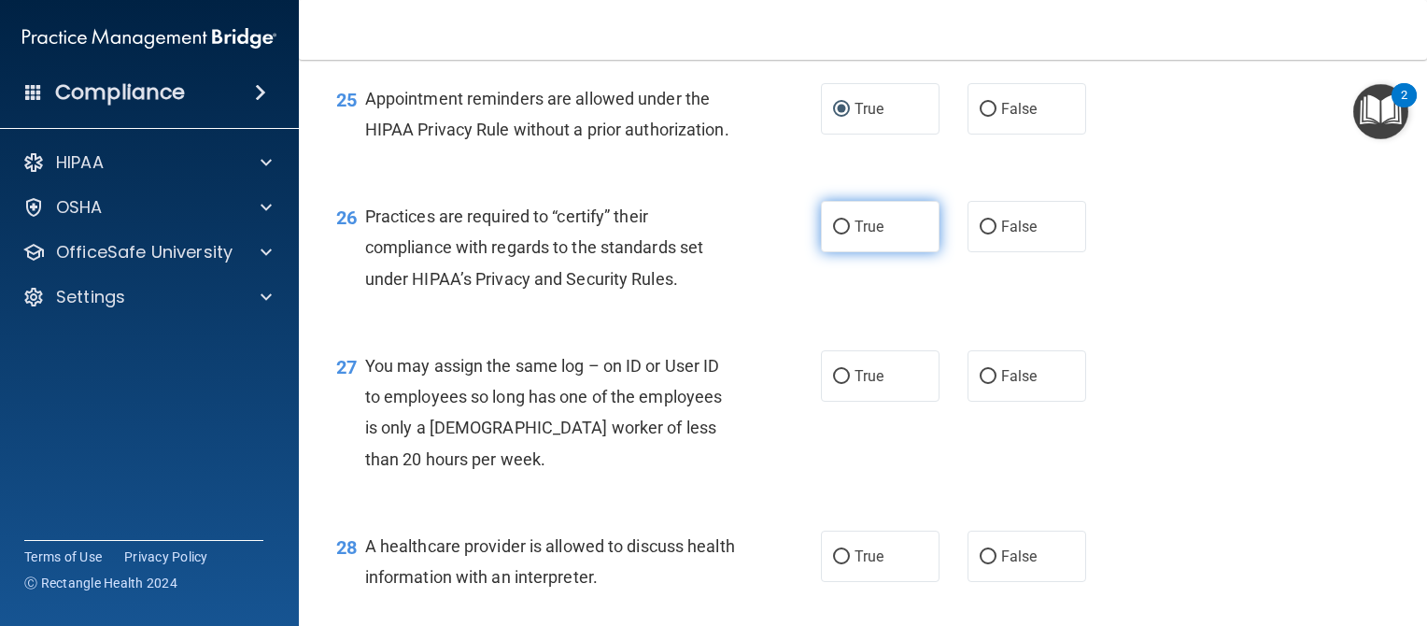
click at [835, 234] on input "True" at bounding box center [841, 227] width 17 height 14
radio input "true"
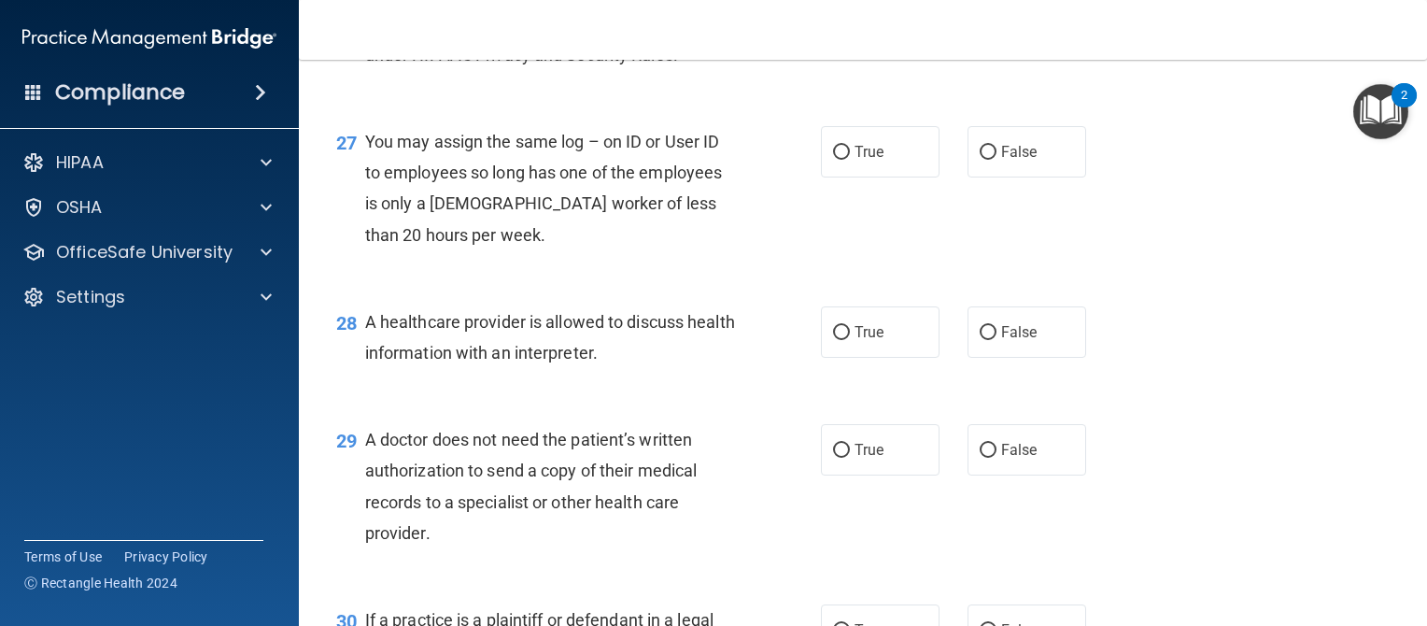
scroll to position [4239, 0]
click at [833, 160] on input "True" at bounding box center [841, 153] width 17 height 14
radio input "true"
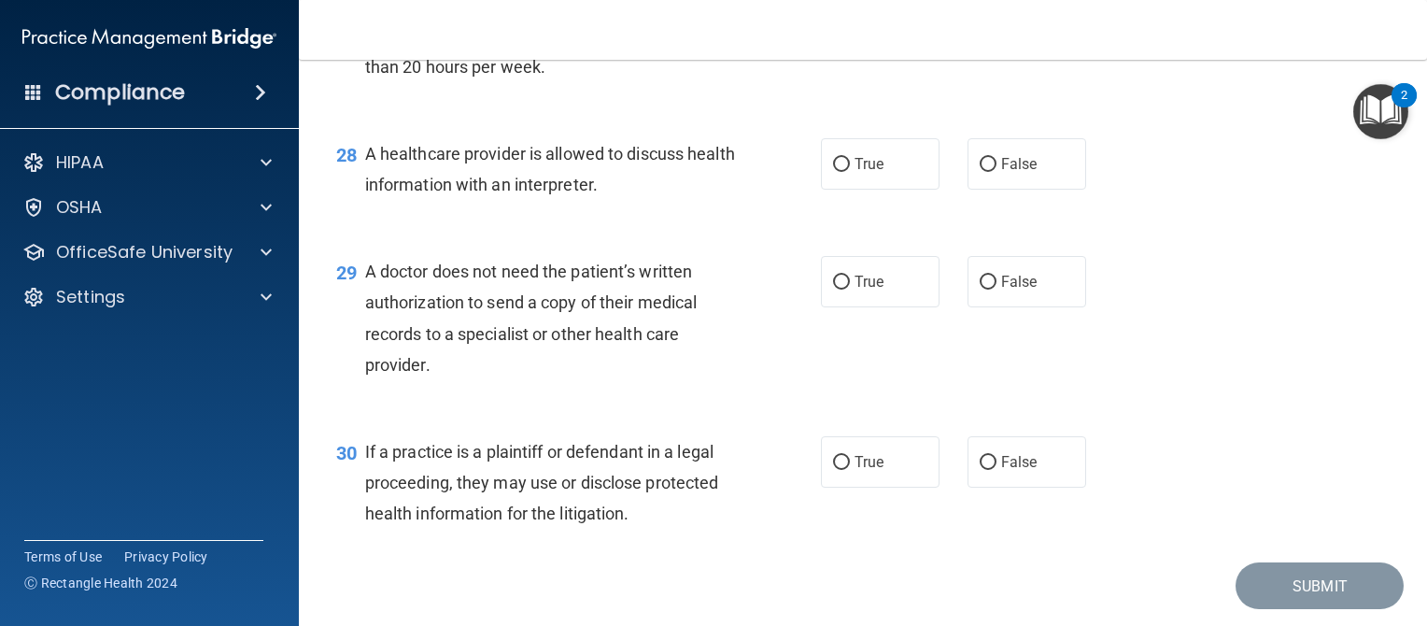
scroll to position [4419, 0]
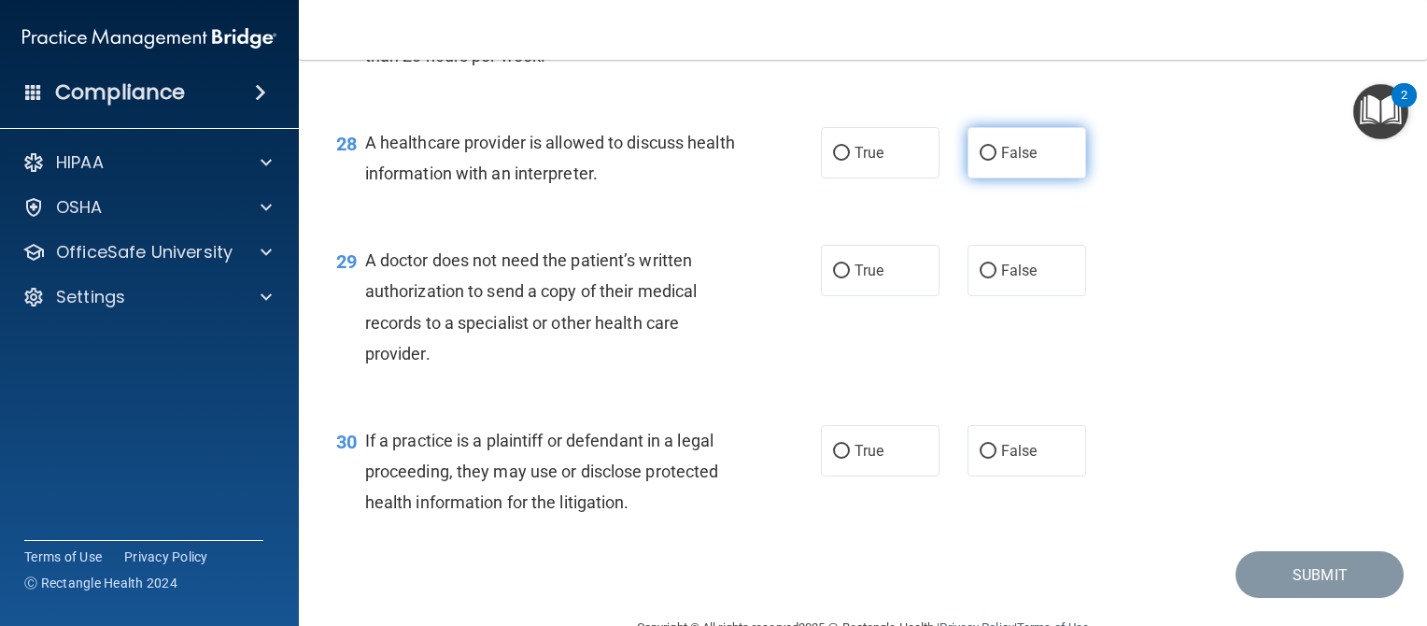
click at [980, 161] on input "False" at bounding box center [988, 154] width 17 height 14
radio input "true"
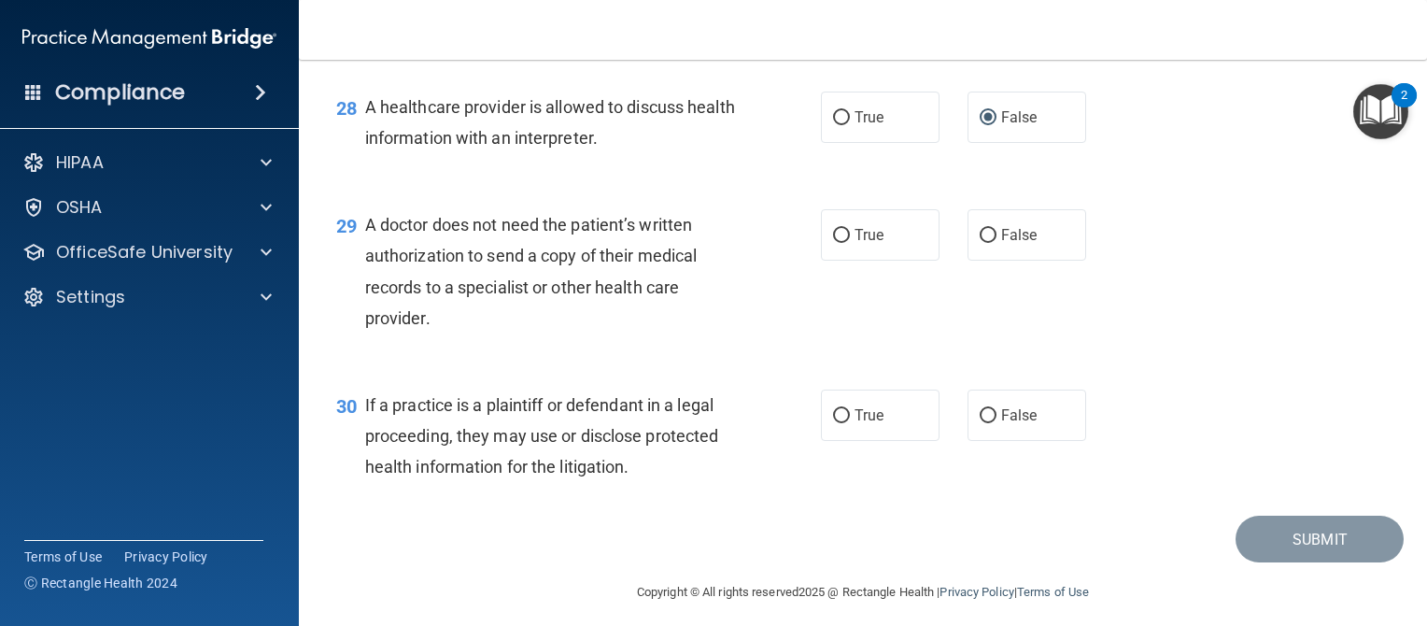
scroll to position [4471, 0]
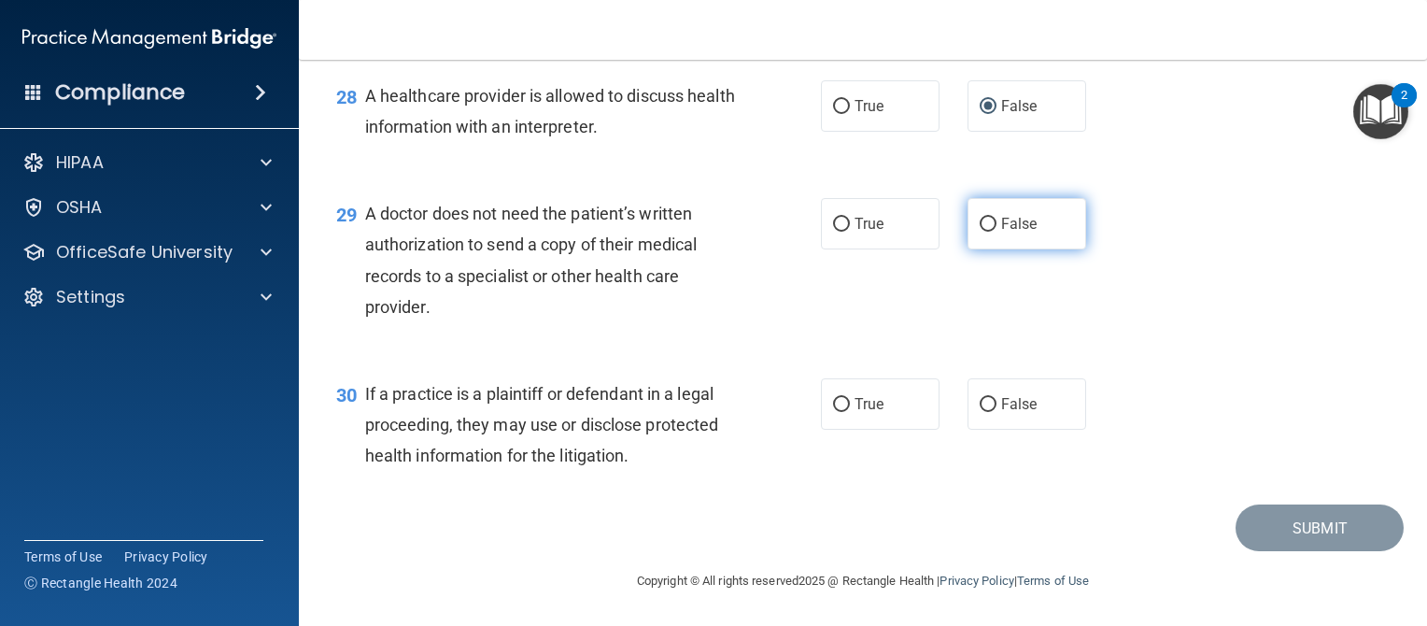
click at [982, 232] on input "False" at bounding box center [988, 225] width 17 height 14
radio input "true"
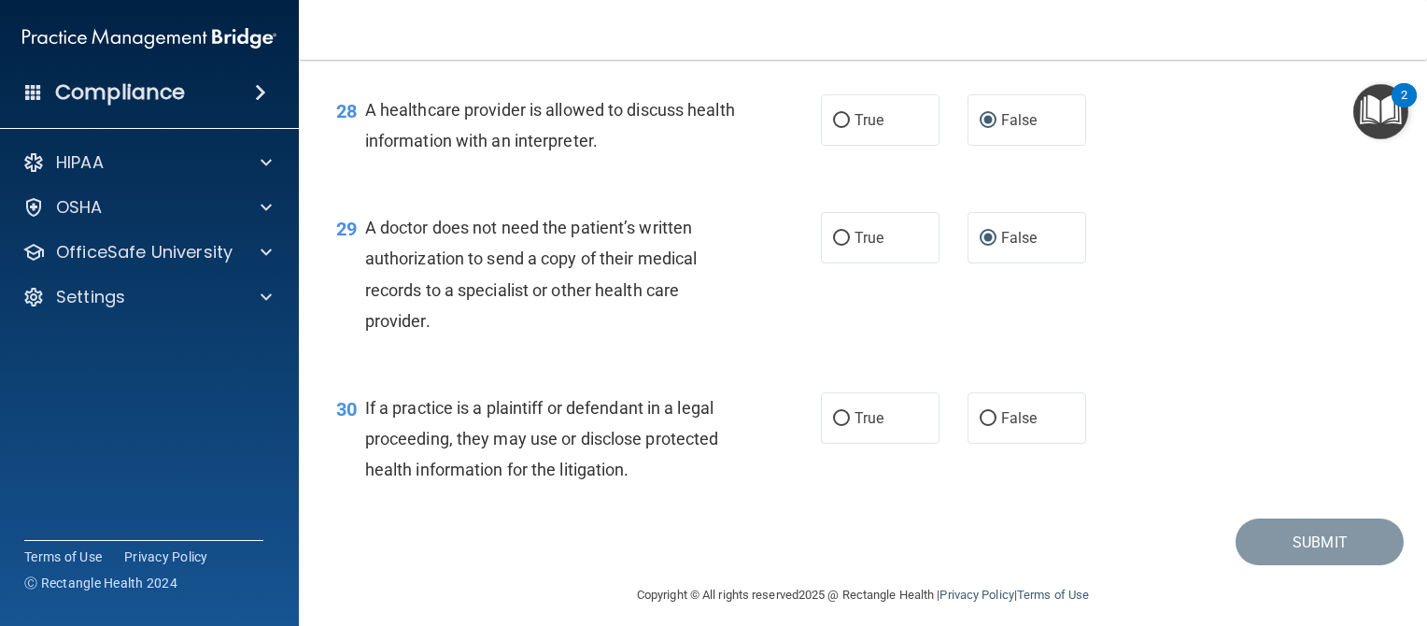
scroll to position [4559, 0]
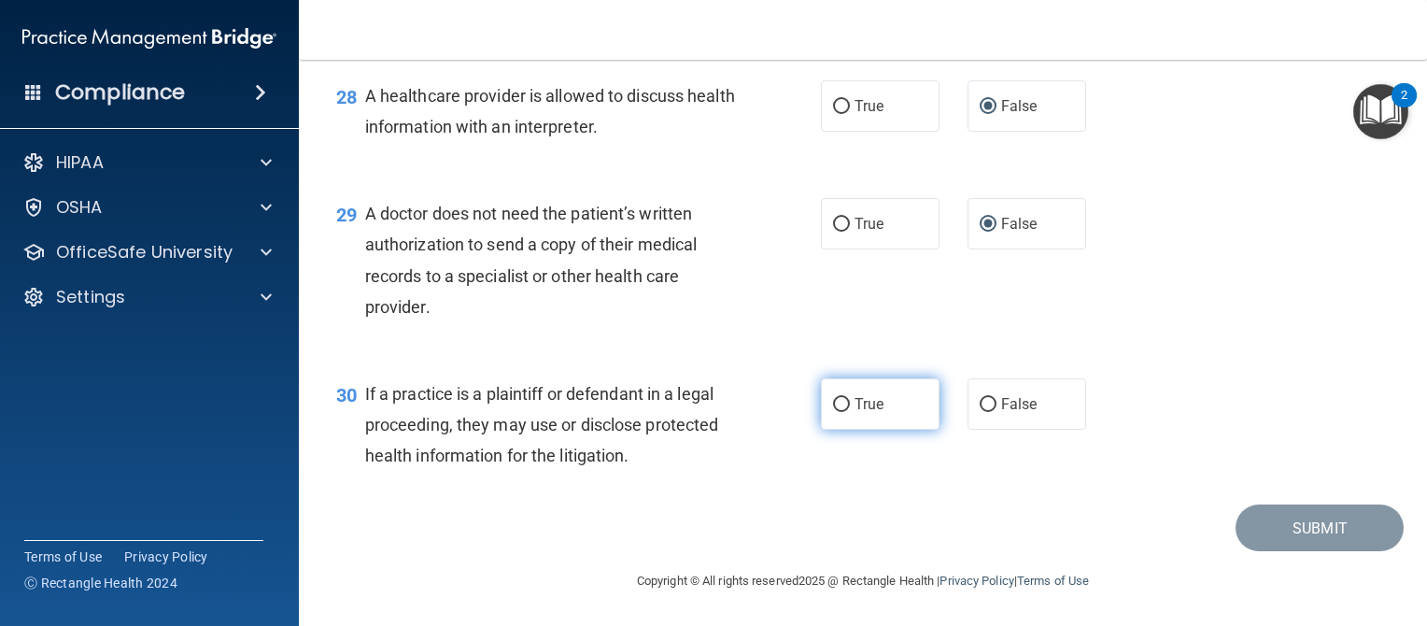
click at [833, 401] on input "True" at bounding box center [841, 405] width 17 height 14
radio input "true"
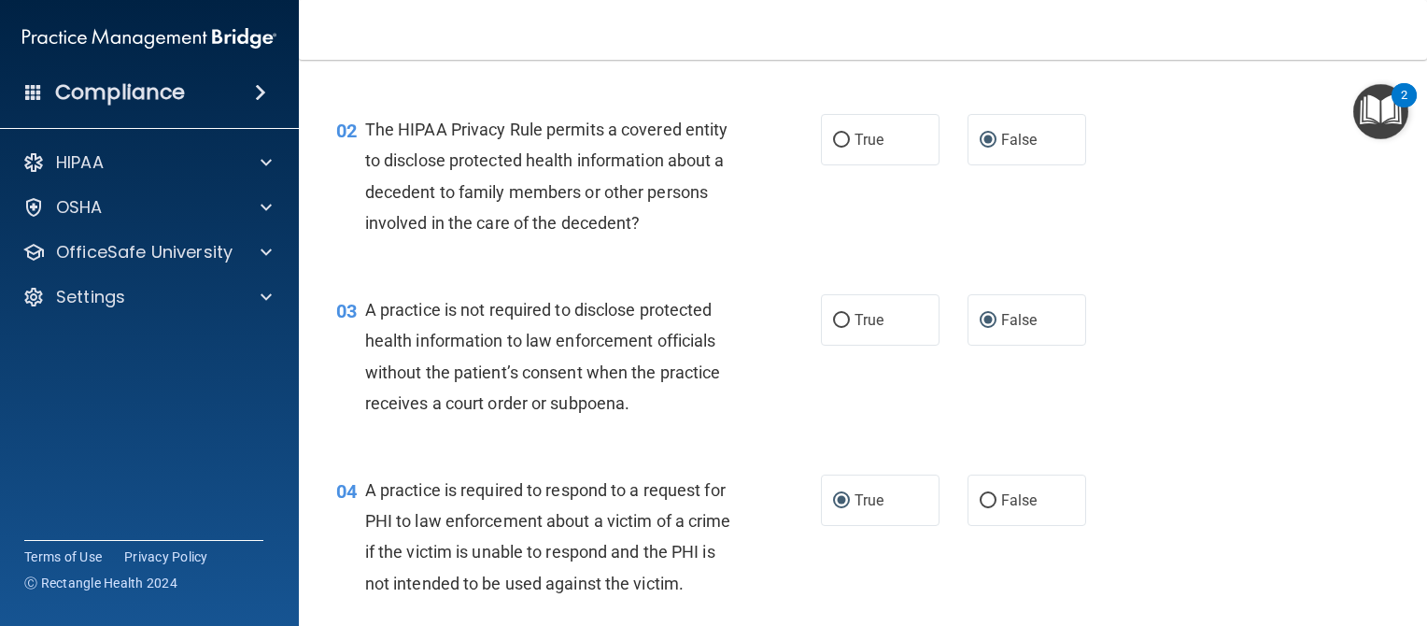
scroll to position [0, 0]
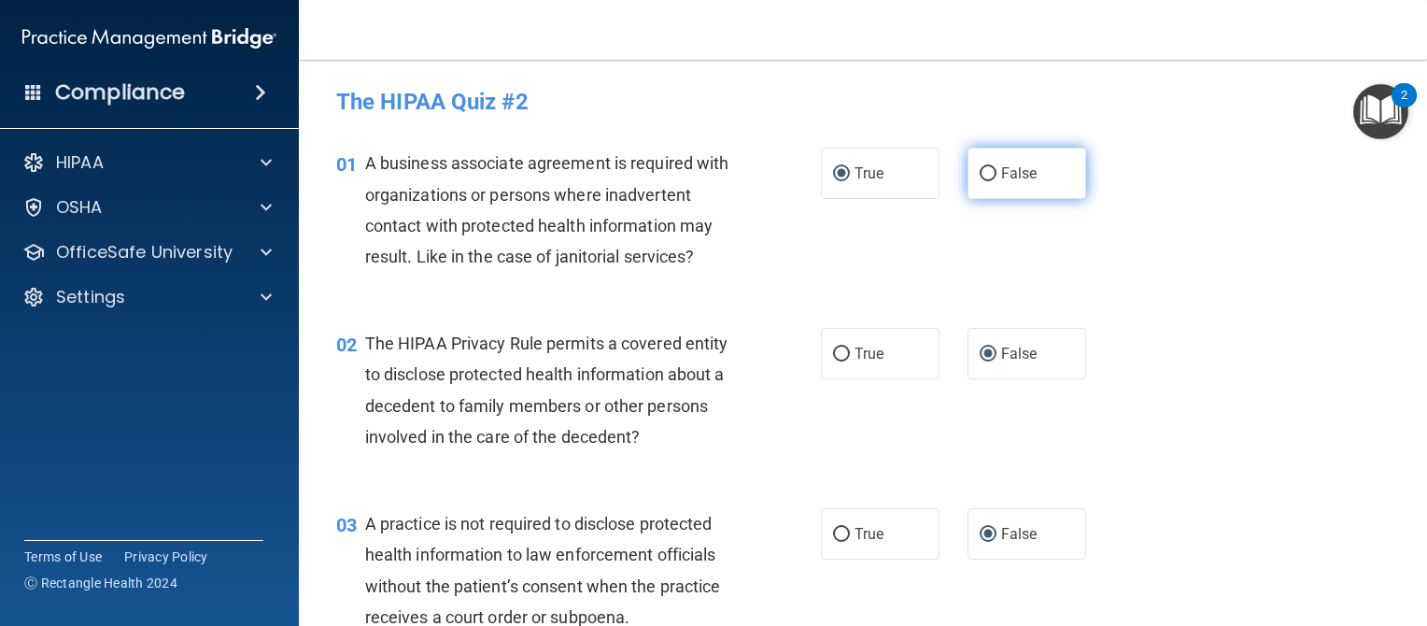
click at [983, 172] on input "False" at bounding box center [988, 174] width 17 height 14
radio input "true"
radio input "false"
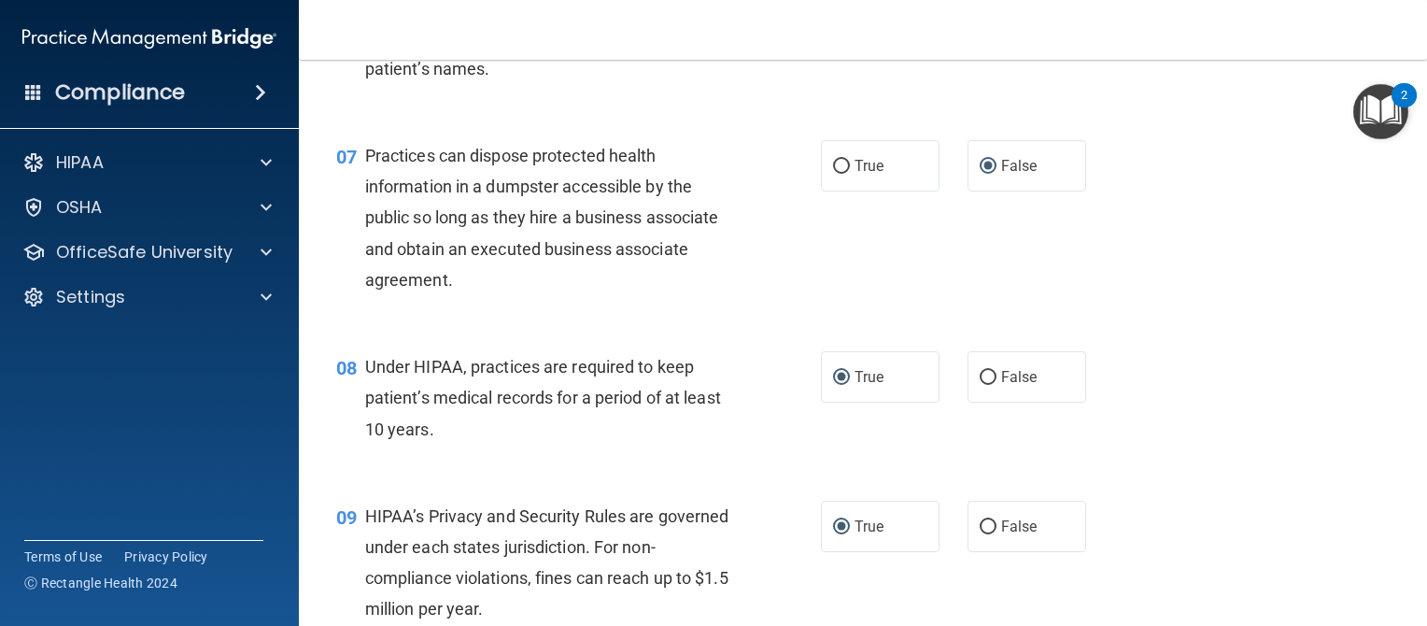
scroll to position [997, 0]
click at [980, 383] on input "False" at bounding box center [988, 376] width 17 height 14
radio input "true"
radio input "false"
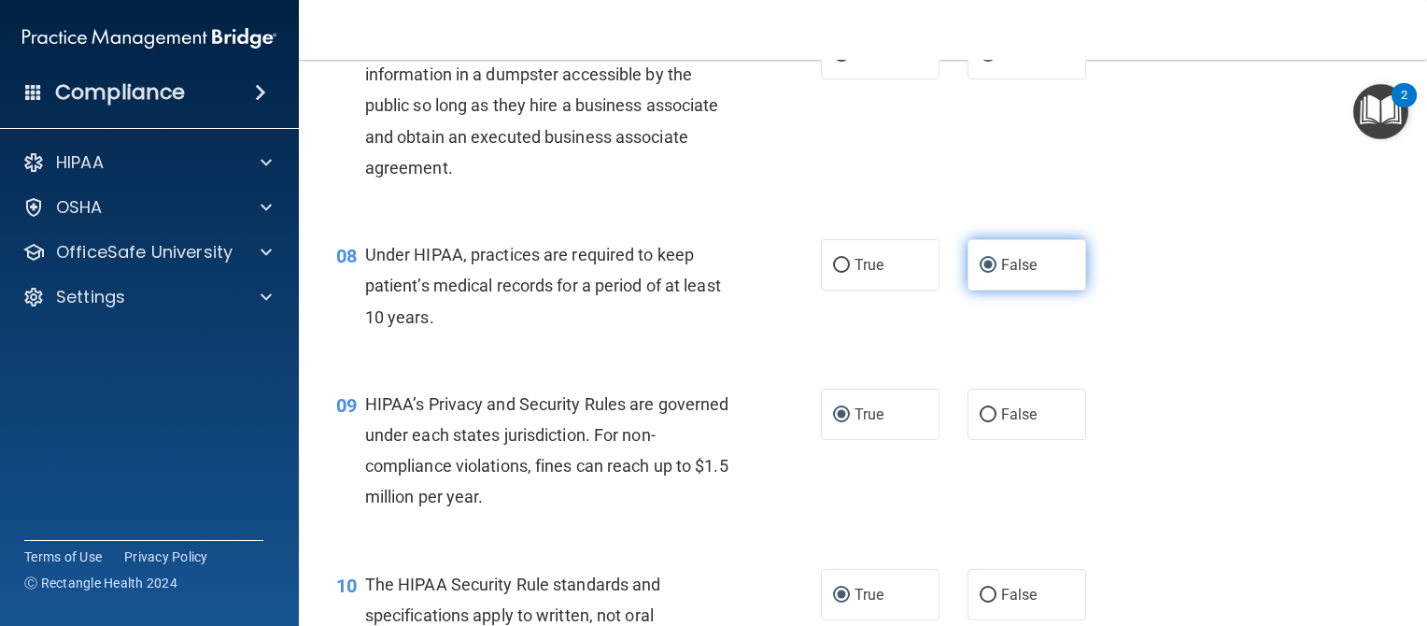
scroll to position [1108, 0]
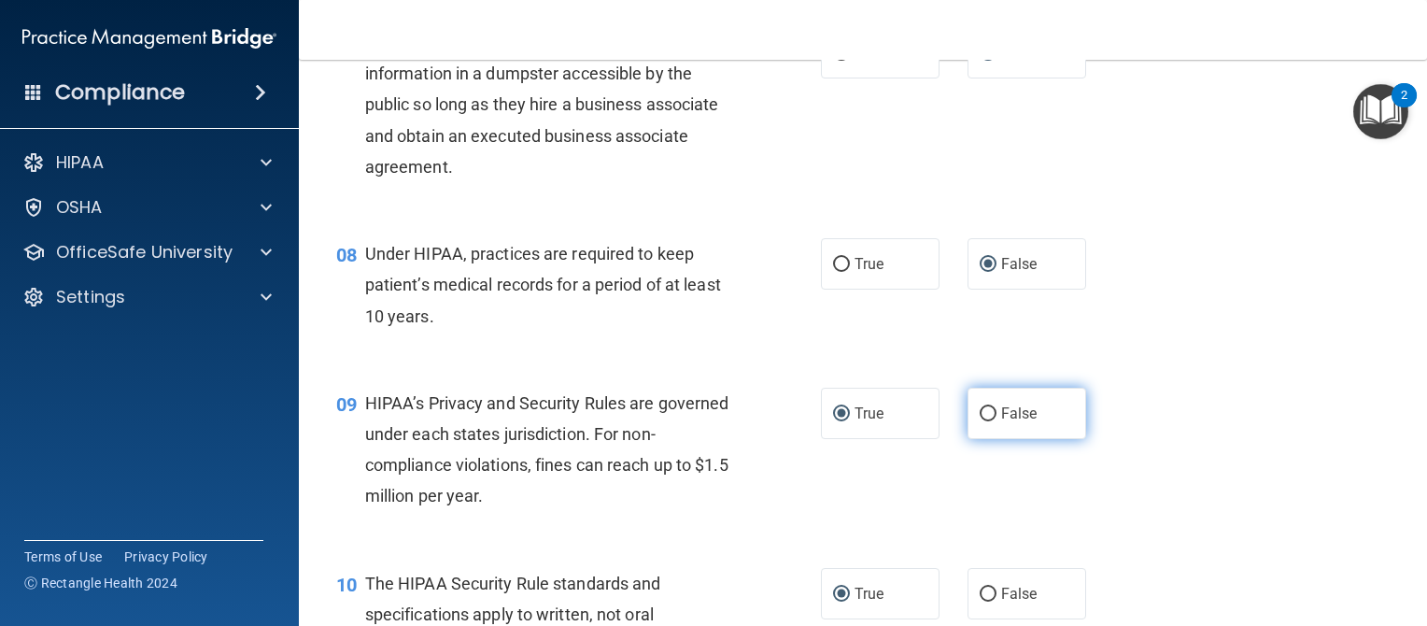
click at [980, 421] on input "False" at bounding box center [988, 414] width 17 height 14
radio input "true"
radio input "false"
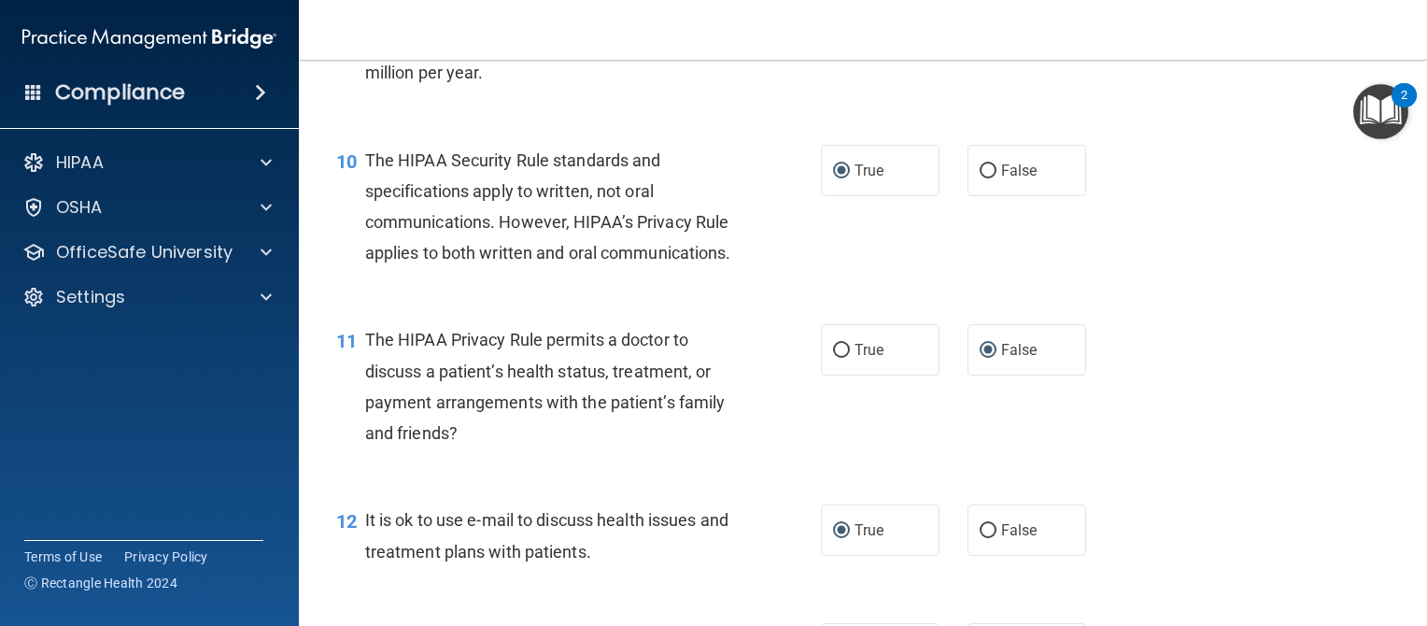
scroll to position [1528, 0]
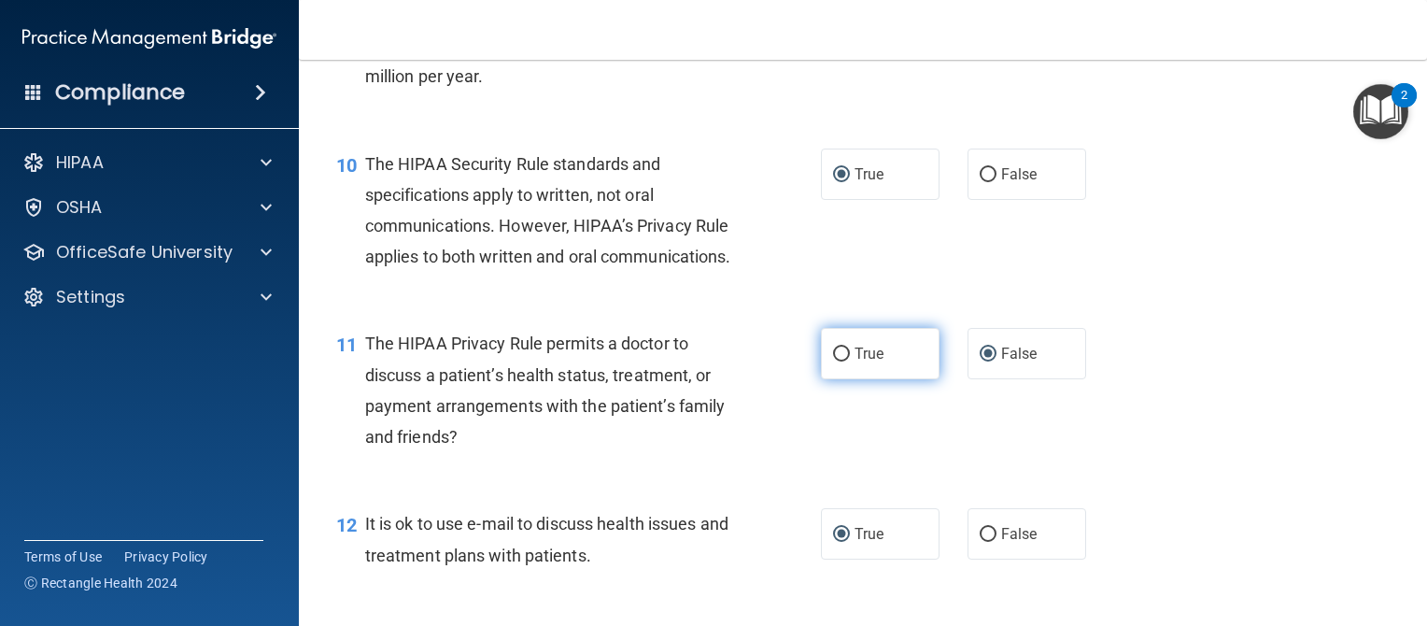
click at [833, 361] on input "True" at bounding box center [841, 354] width 17 height 14
radio input "true"
radio input "false"
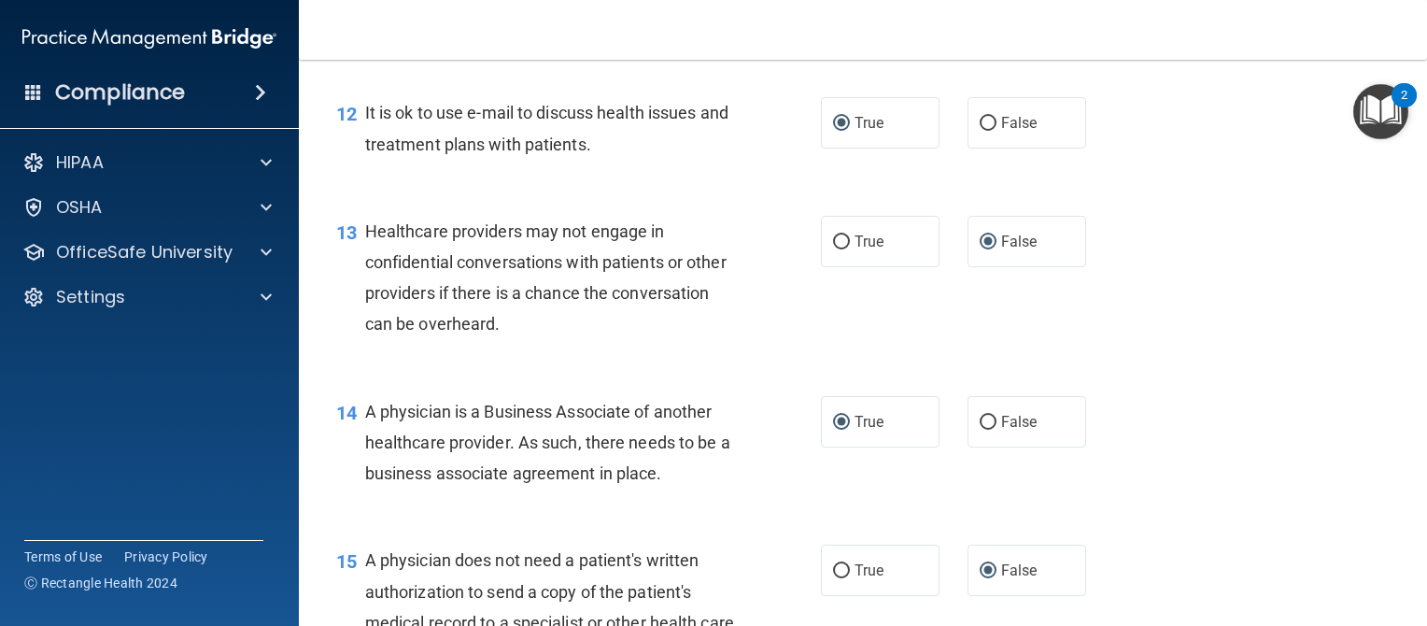
scroll to position [1940, 0]
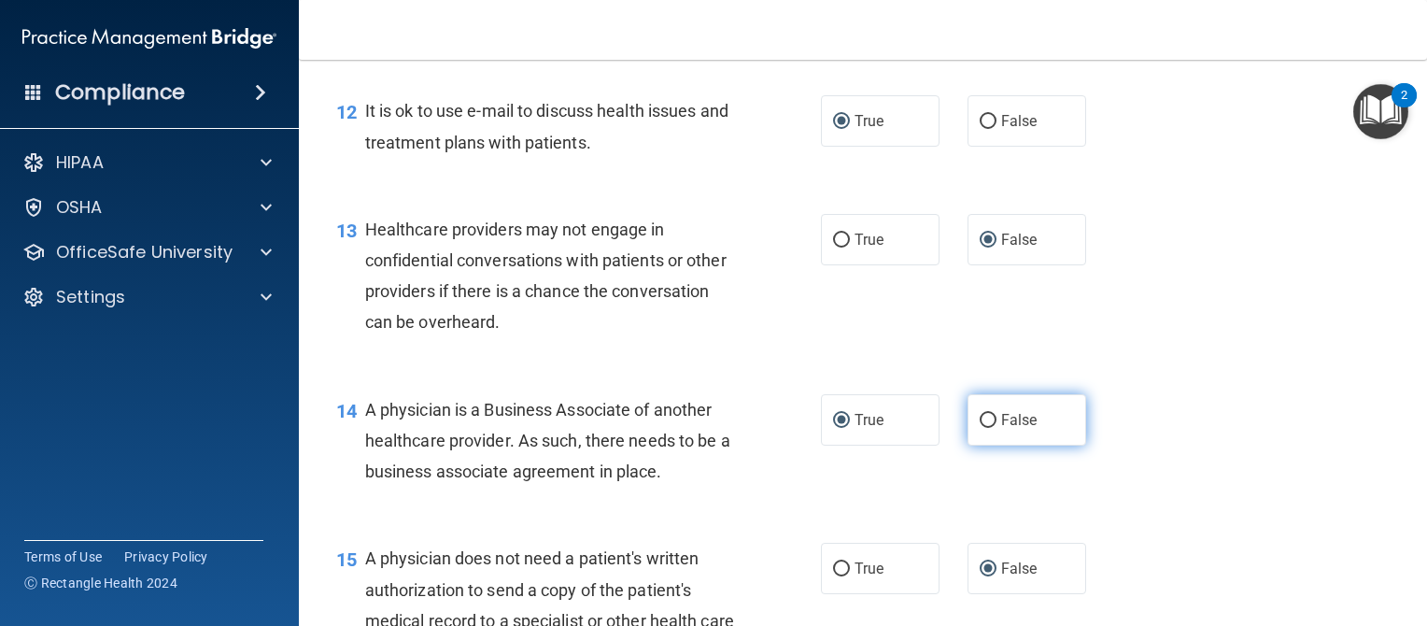
click at [980, 428] on input "False" at bounding box center [988, 421] width 17 height 14
radio input "true"
radio input "false"
drag, startPoint x: 976, startPoint y: 474, endPoint x: 920, endPoint y: 512, distance: 67.3
click at [920, 512] on div "14 A physician is a Business Associate of another healthcare provider. As such,…" at bounding box center [862, 445] width 1081 height 149
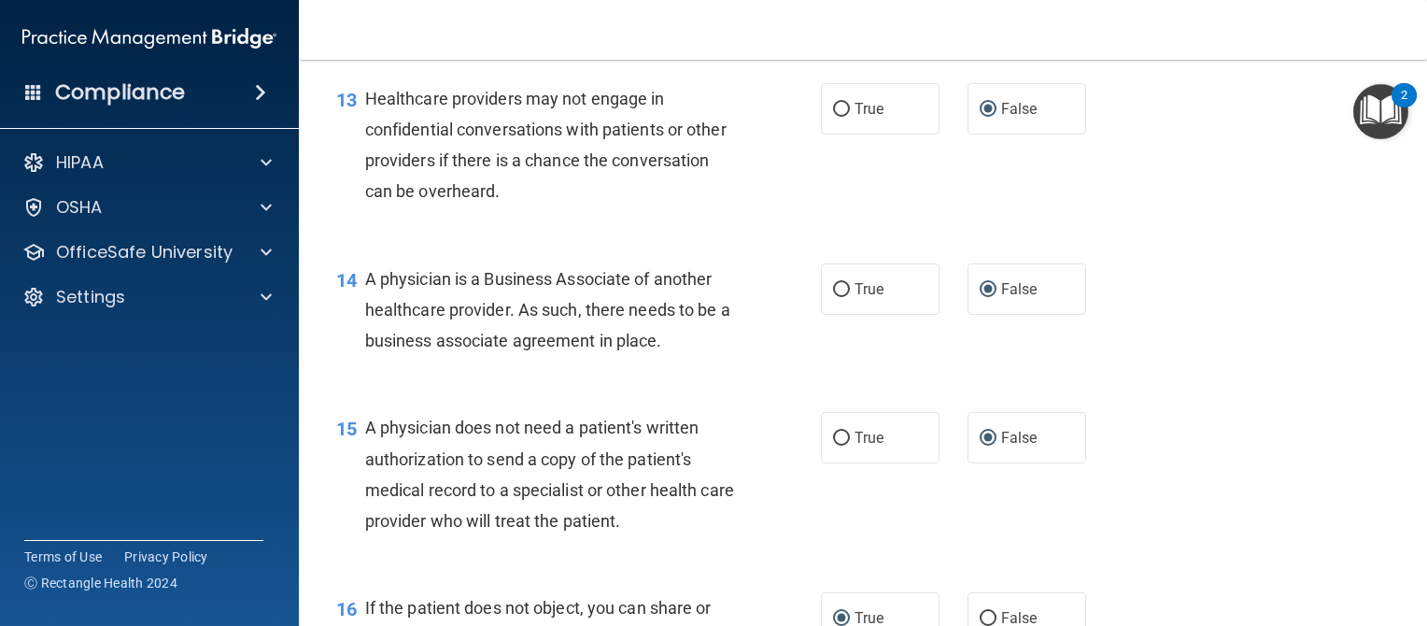
scroll to position [2072, 0]
click at [833, 444] on input "True" at bounding box center [841, 437] width 17 height 14
radio input "true"
radio input "false"
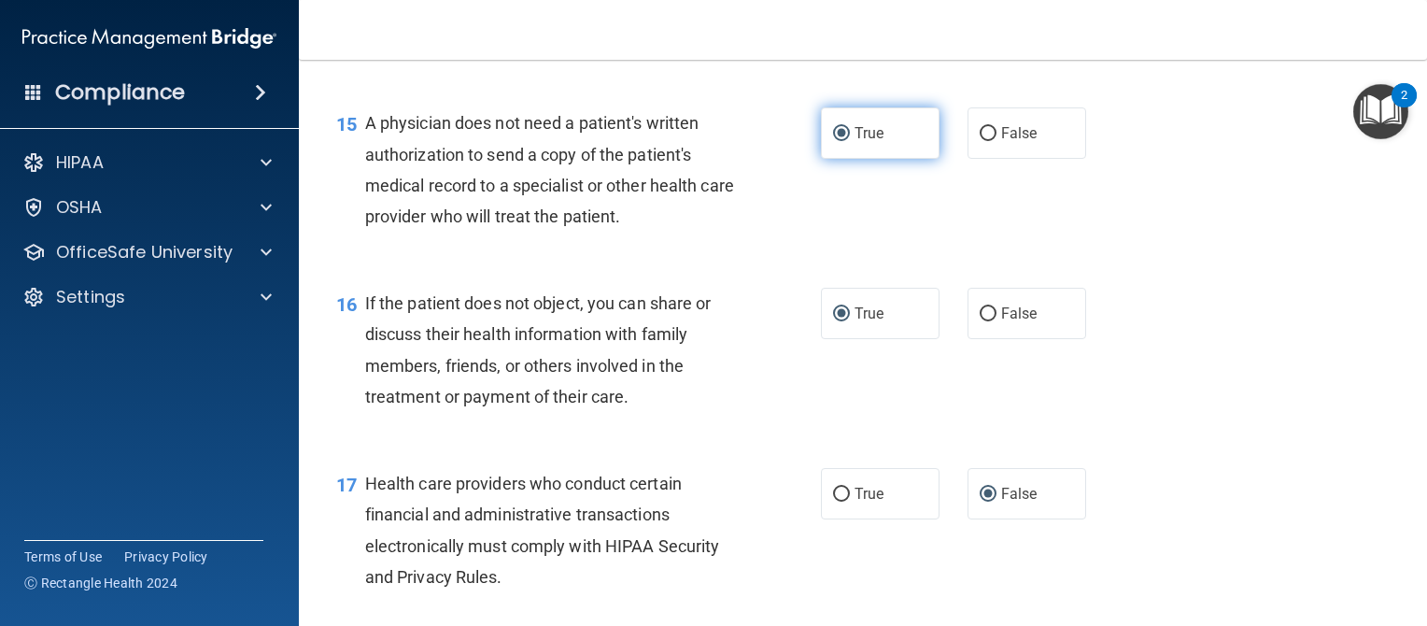
scroll to position [2378, 0]
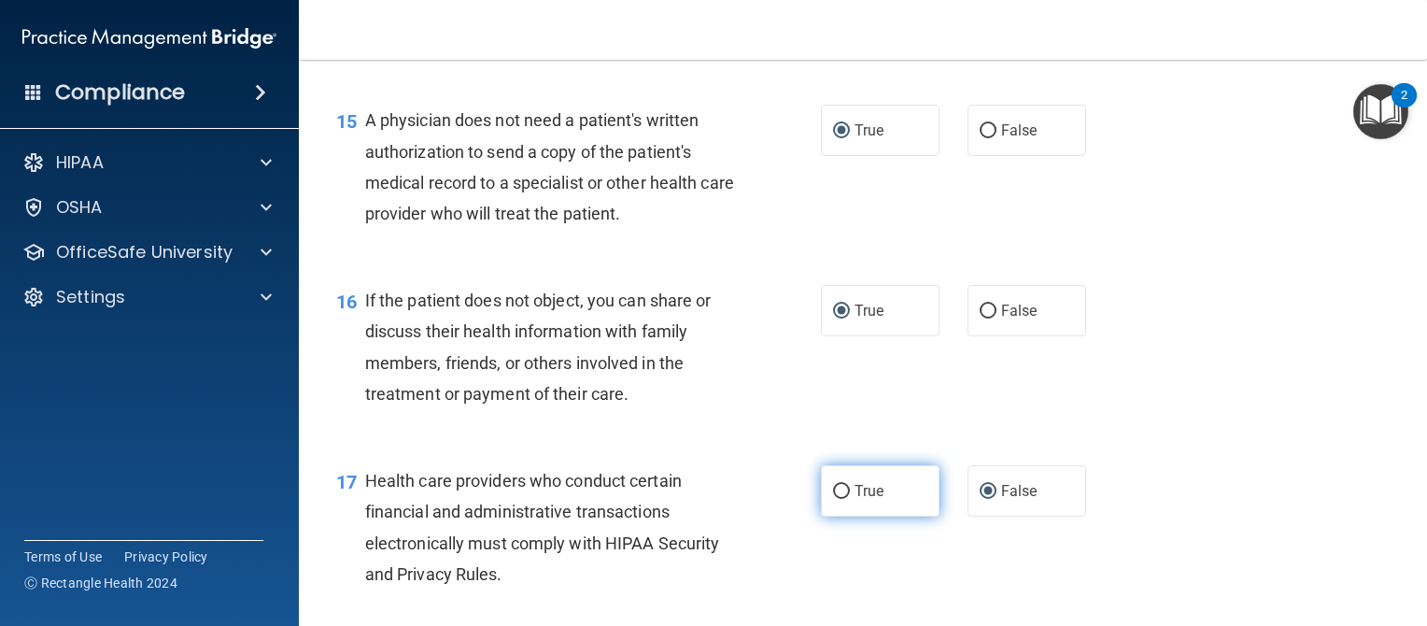
click at [833, 499] on input "True" at bounding box center [841, 492] width 17 height 14
radio input "true"
radio input "false"
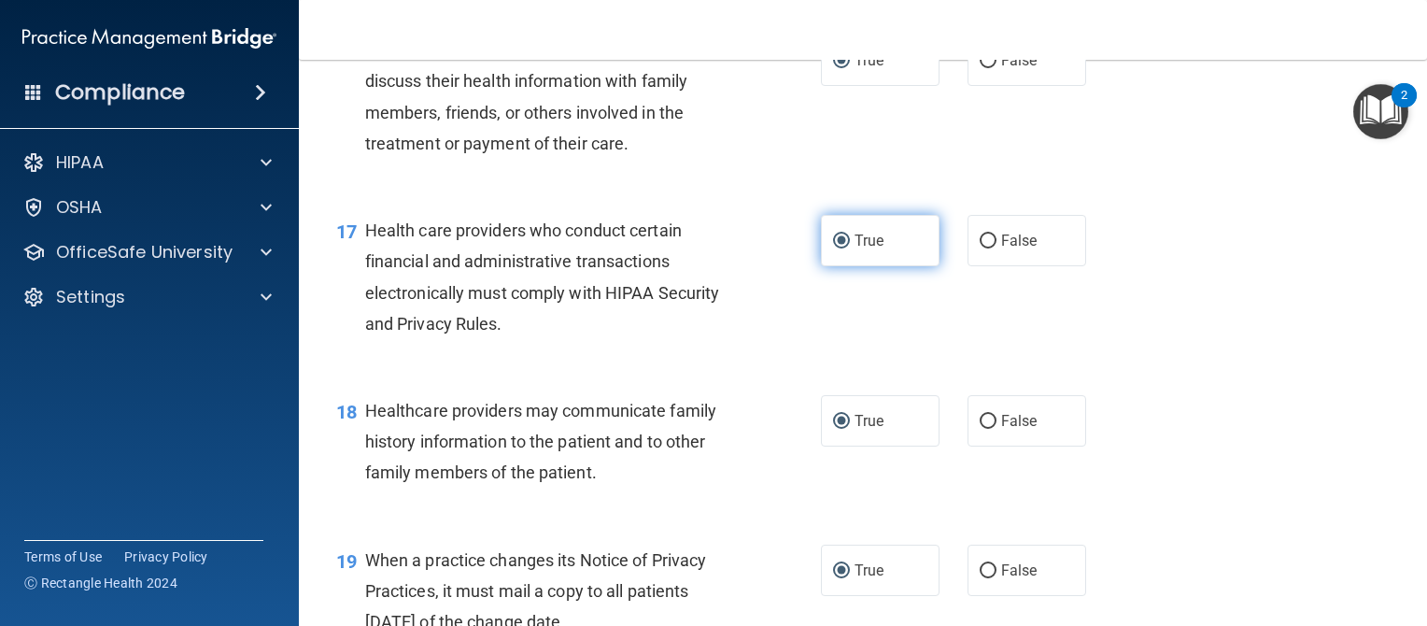
scroll to position [2630, 0]
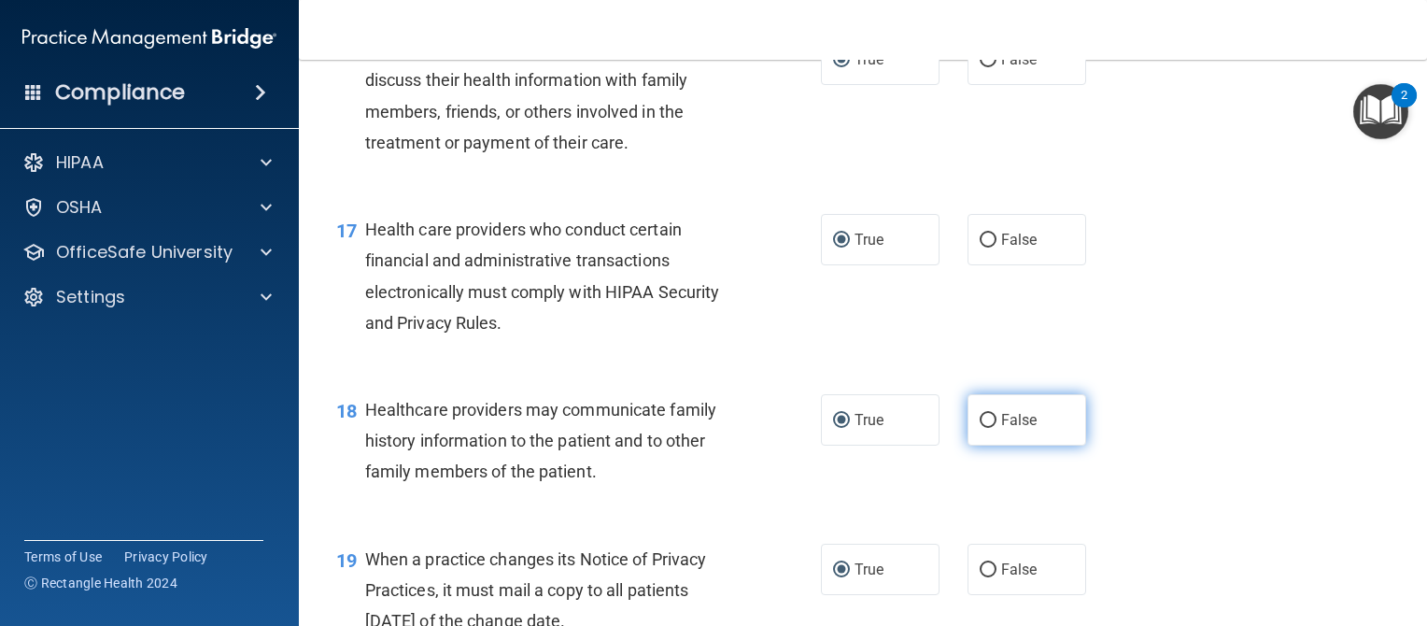
click at [980, 428] on input "False" at bounding box center [988, 421] width 17 height 14
radio input "true"
radio input "false"
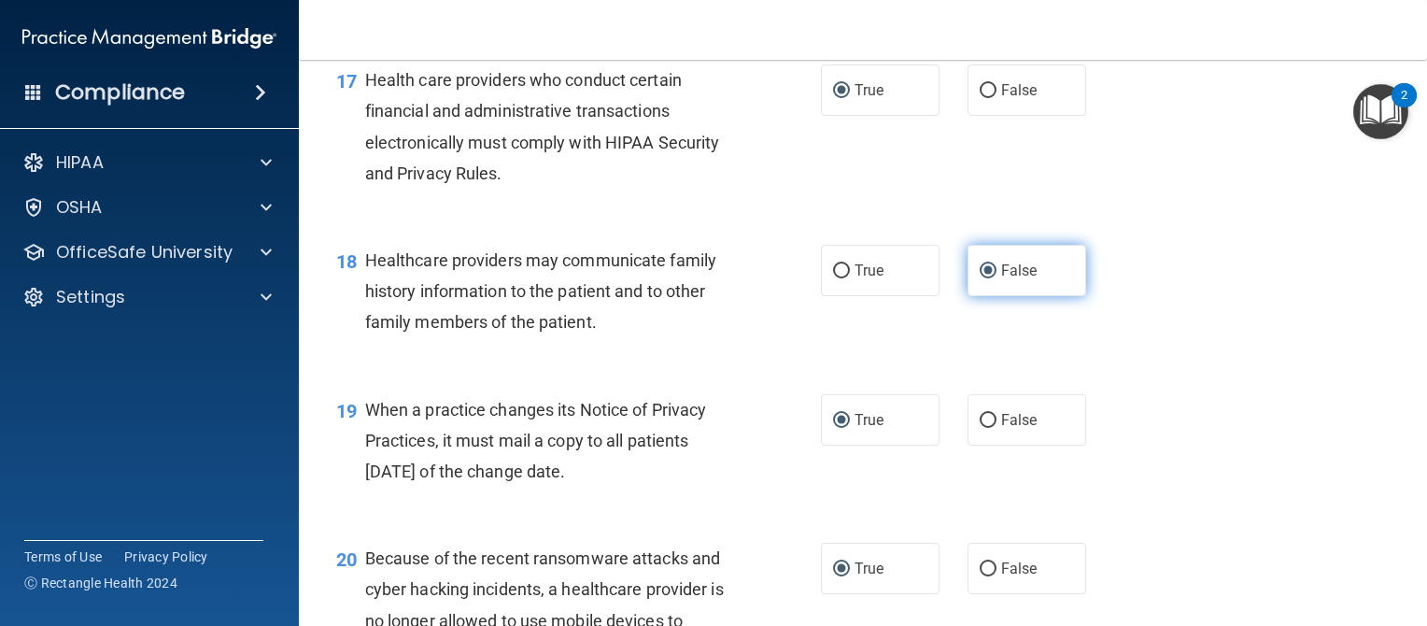
scroll to position [2779, 0]
click at [980, 428] on input "False" at bounding box center [988, 421] width 17 height 14
radio input "true"
radio input "false"
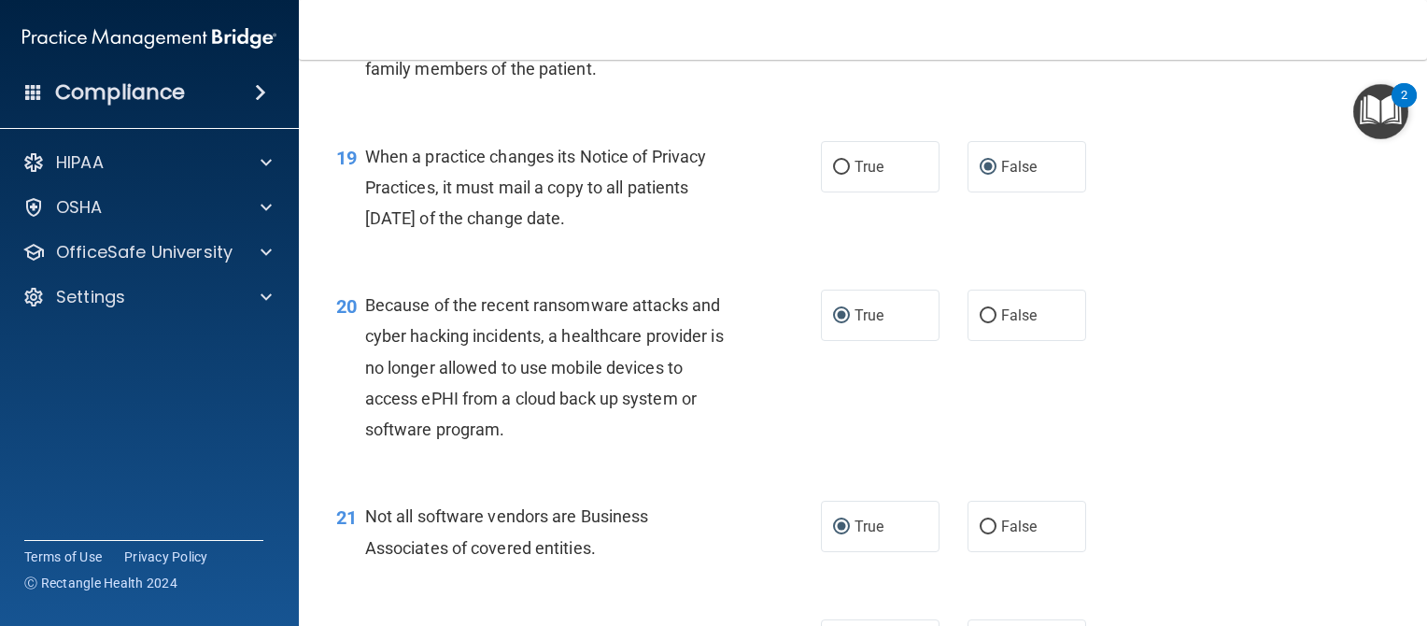
scroll to position [3033, 0]
click at [982, 322] on input "False" at bounding box center [988, 315] width 17 height 14
radio input "true"
radio input "false"
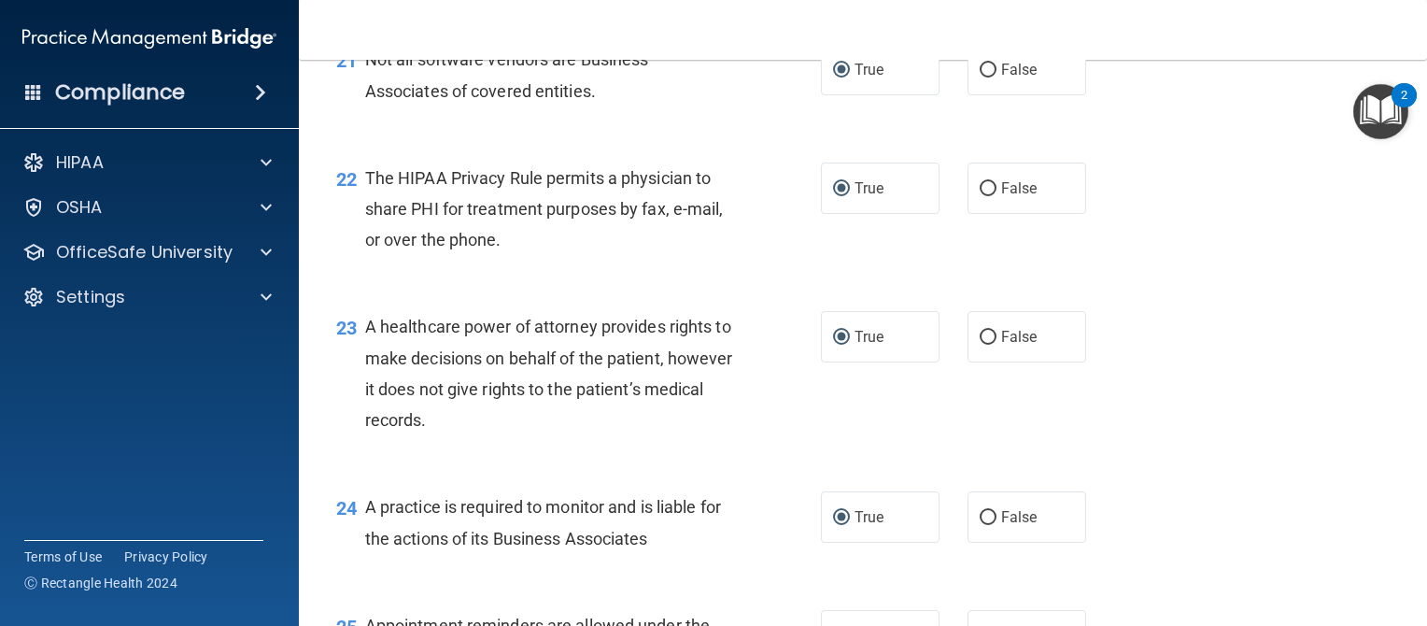
scroll to position [3507, 0]
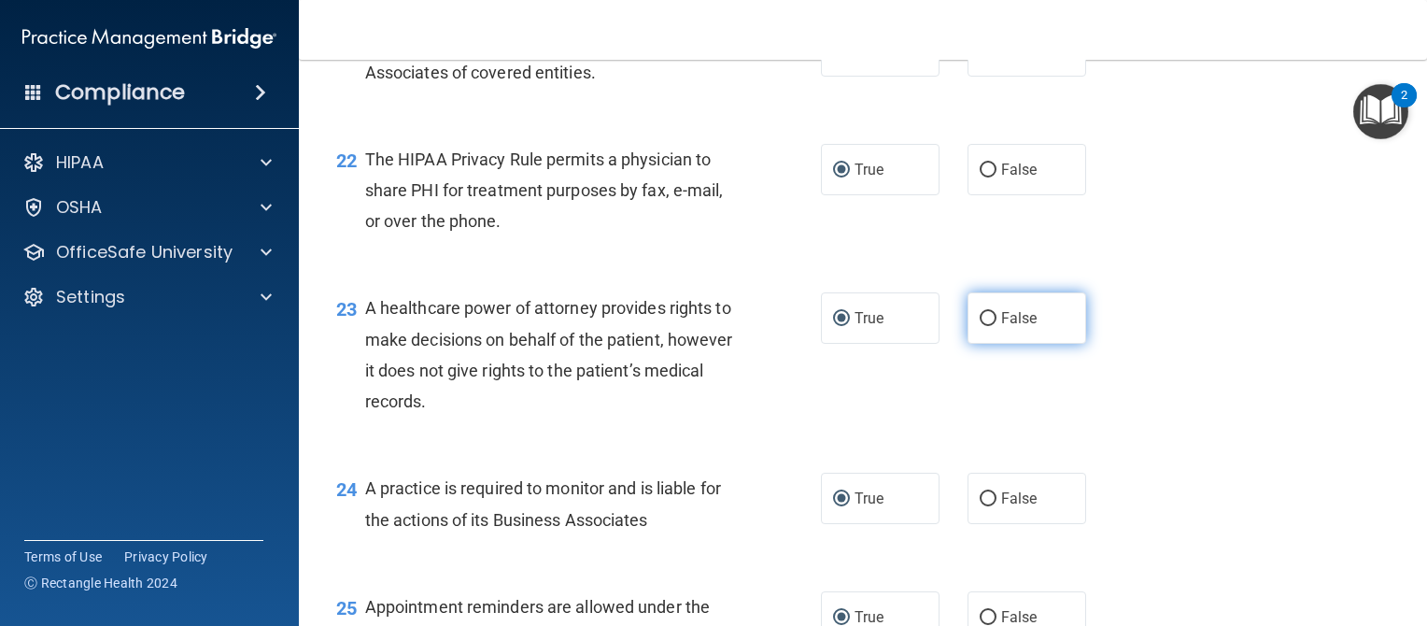
click at [982, 326] on input "False" at bounding box center [988, 319] width 17 height 14
radio input "true"
radio input "false"
click at [980, 506] on input "False" at bounding box center [988, 499] width 17 height 14
radio input "true"
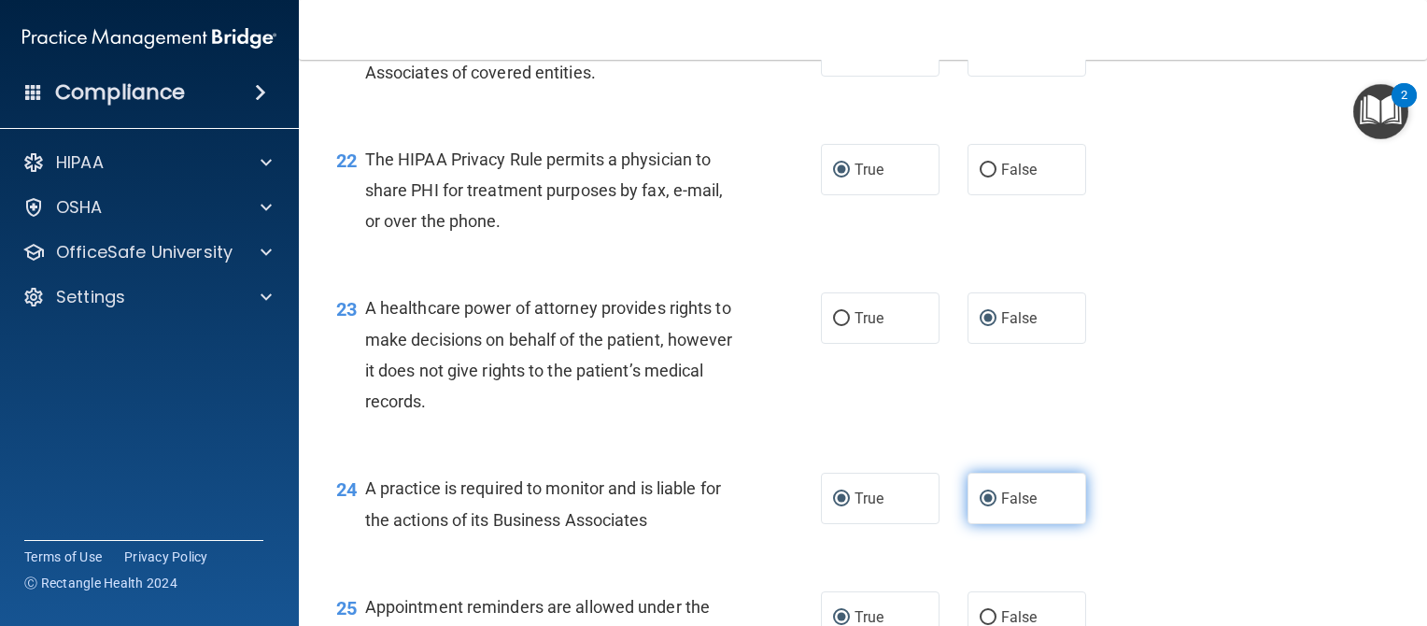
radio input "false"
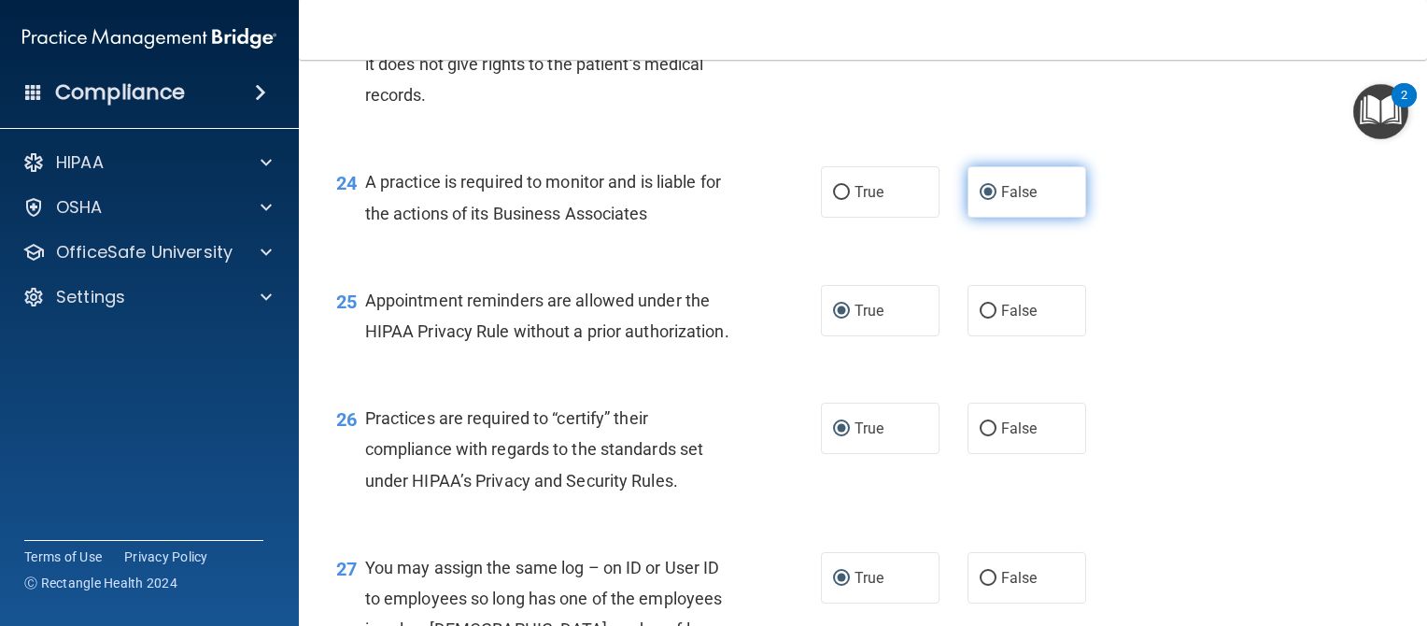
scroll to position [3815, 0]
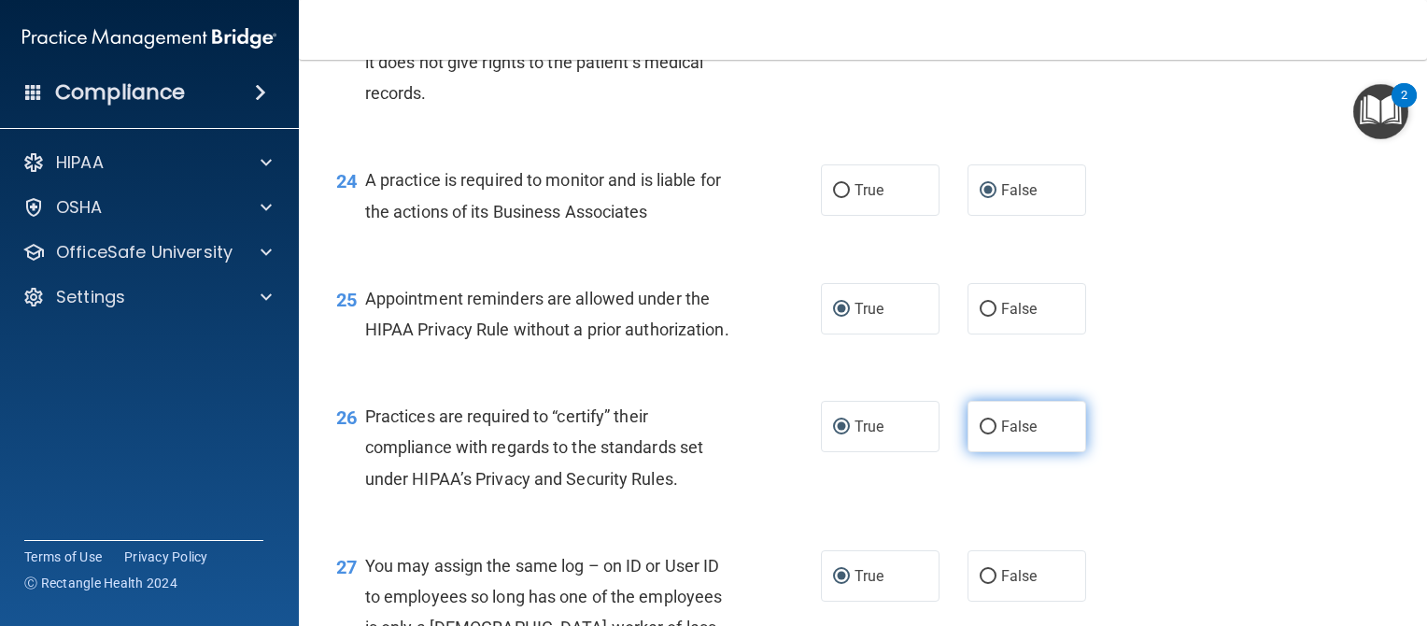
click at [980, 434] on input "False" at bounding box center [988, 427] width 17 height 14
radio input "true"
radio input "false"
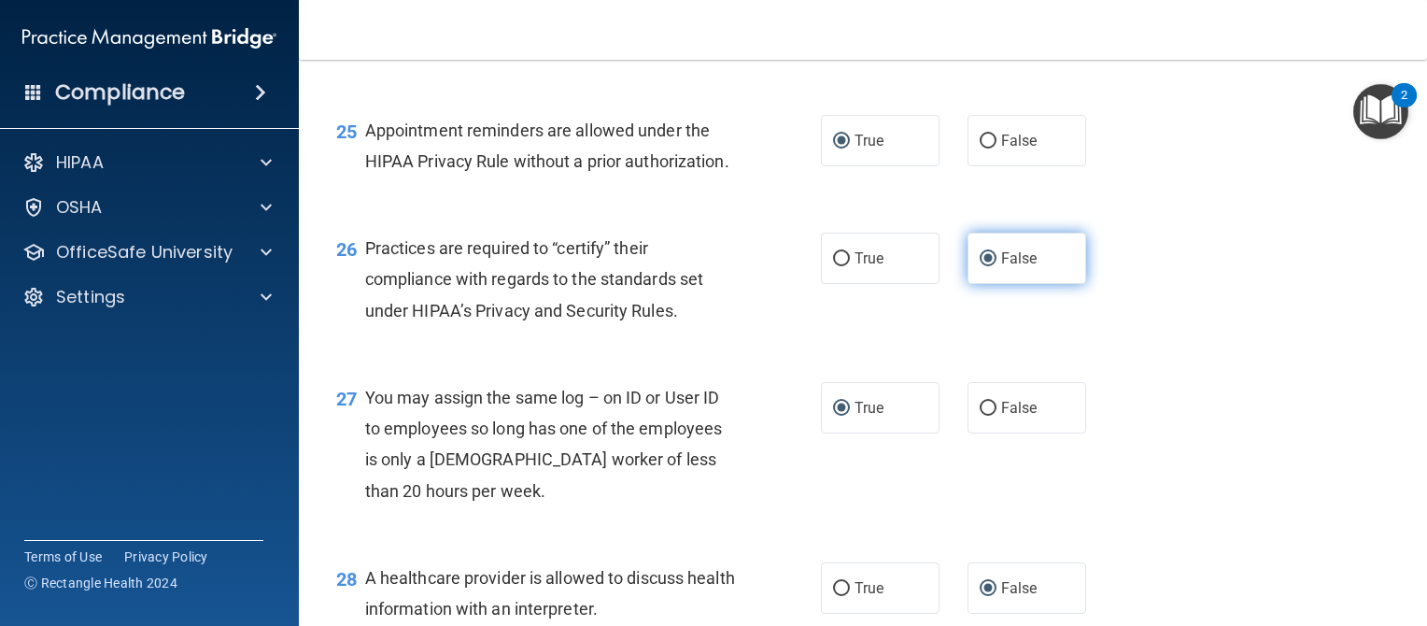
scroll to position [4000, 0]
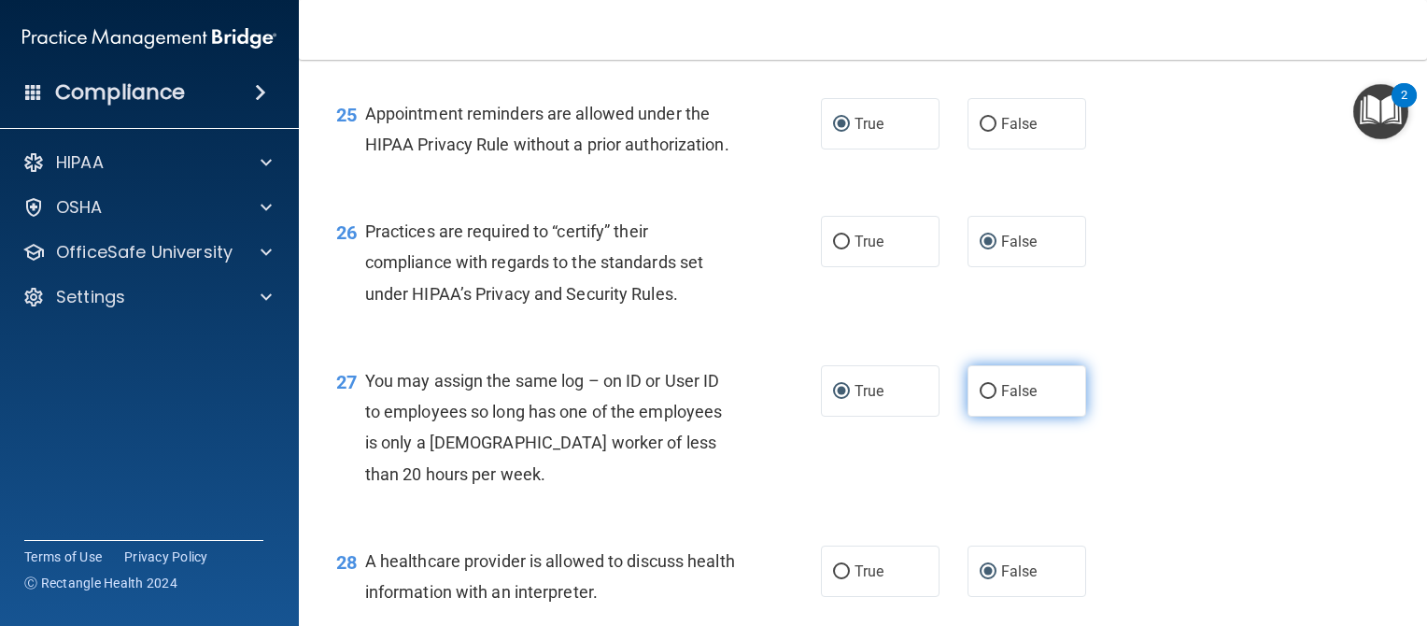
click at [980, 399] on input "False" at bounding box center [988, 392] width 17 height 14
radio input "true"
radio input "false"
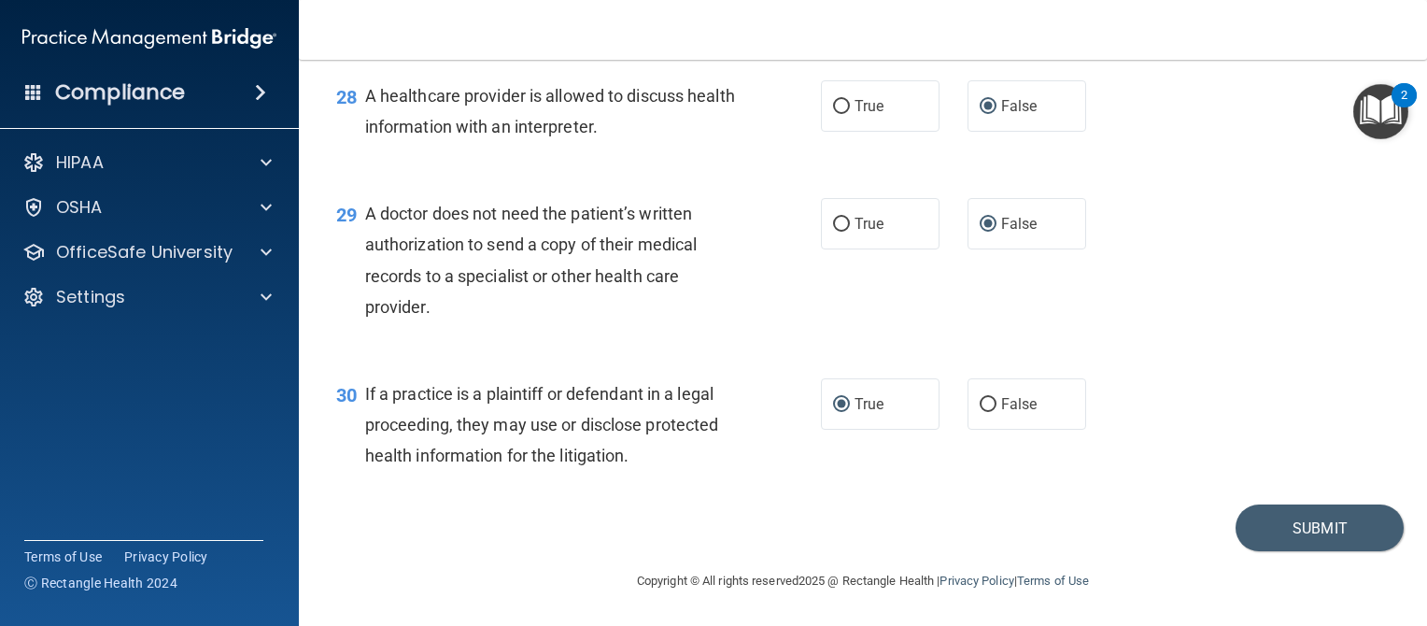
scroll to position [4493, 0]
click at [837, 114] on input "True" at bounding box center [841, 107] width 17 height 14
radio input "true"
radio input "false"
click at [835, 232] on input "True" at bounding box center [841, 225] width 17 height 14
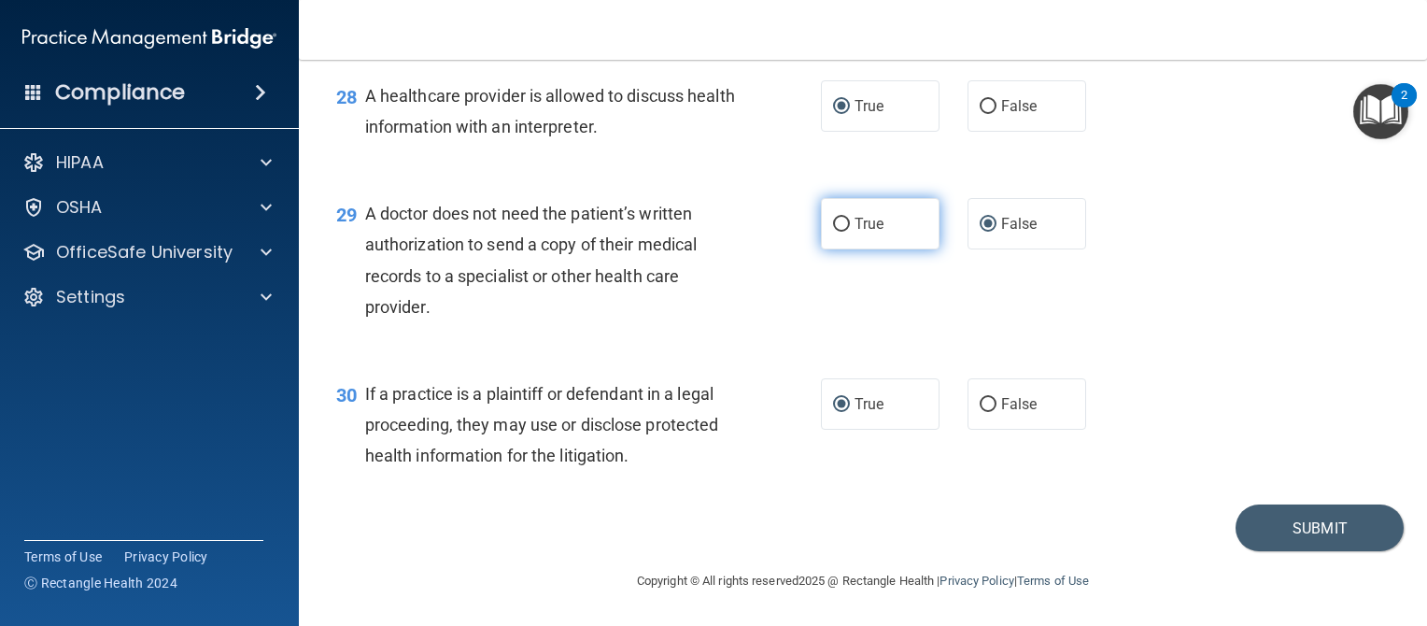
radio input "true"
radio input "false"
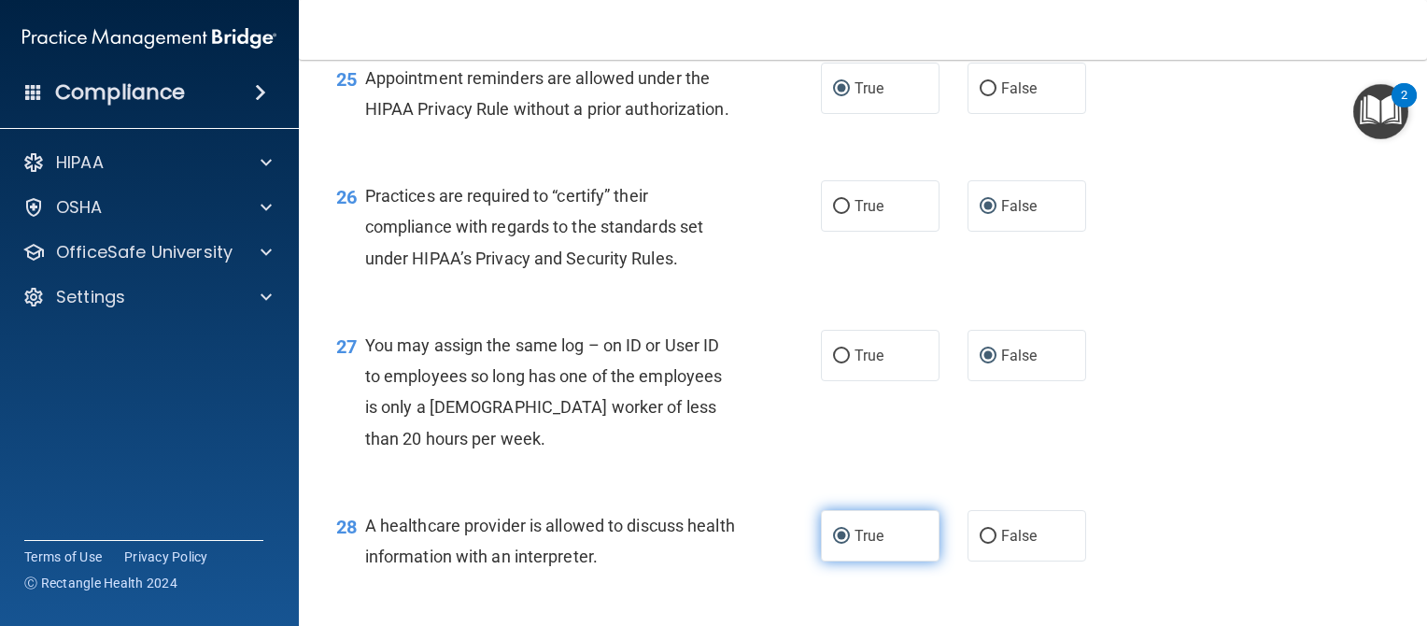
scroll to position [4025, 0]
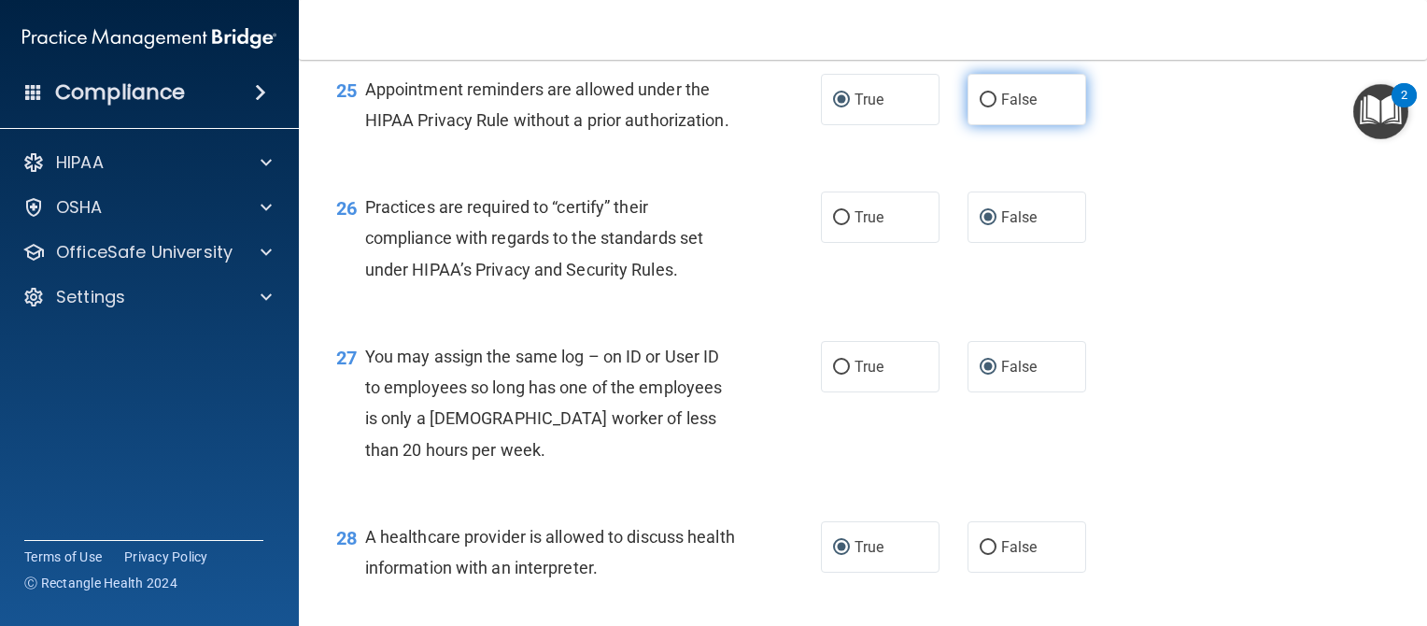
click at [980, 107] on input "False" at bounding box center [988, 100] width 17 height 14
radio input "true"
radio input "false"
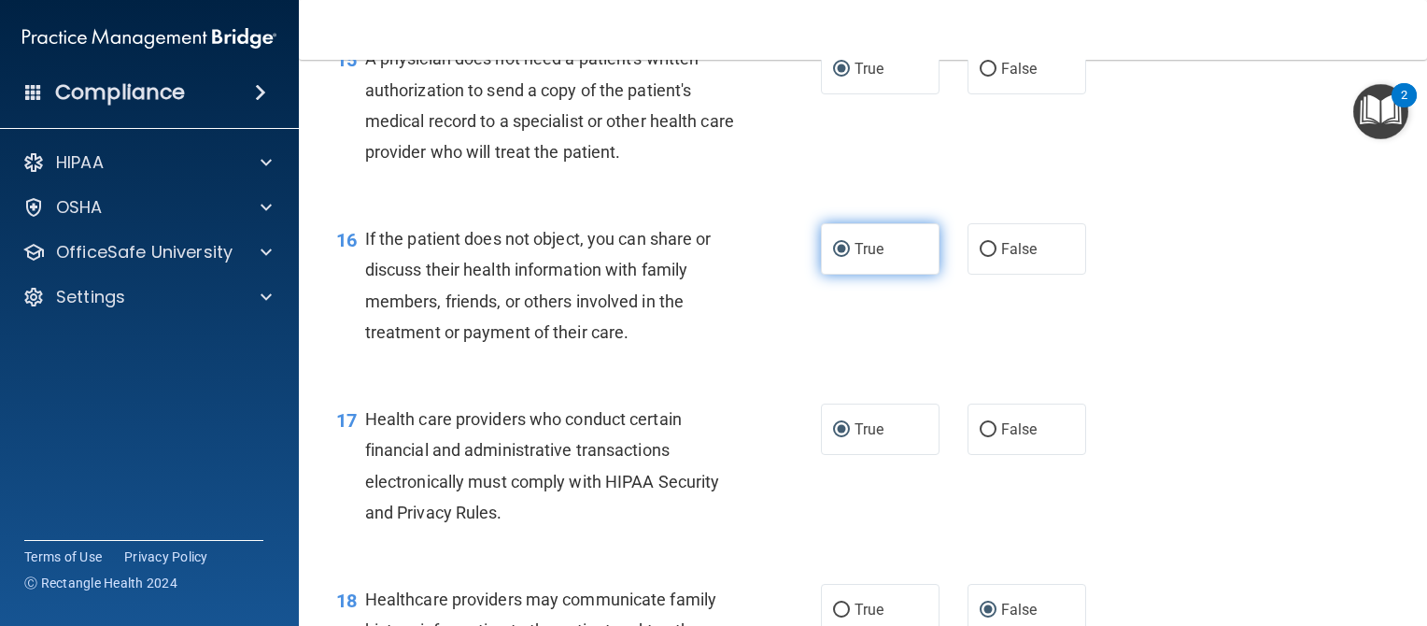
scroll to position [2438, 0]
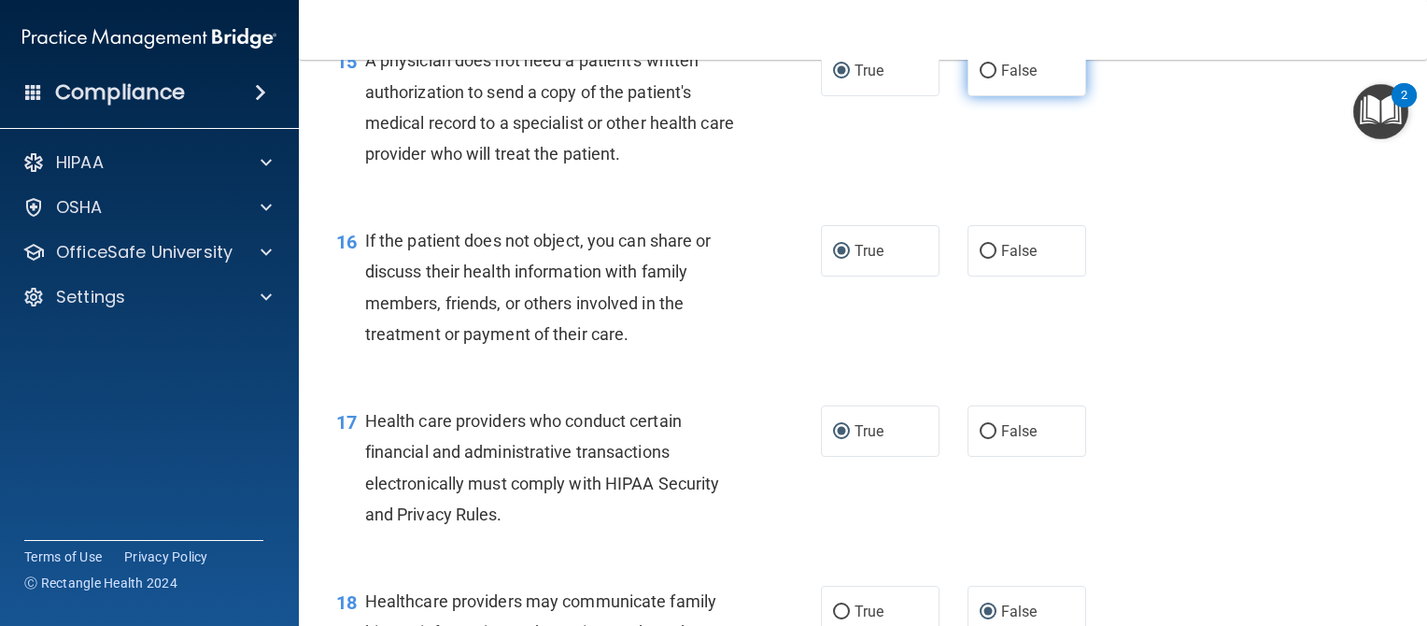
click at [980, 78] on input "False" at bounding box center [988, 71] width 17 height 14
radio input "true"
radio input "false"
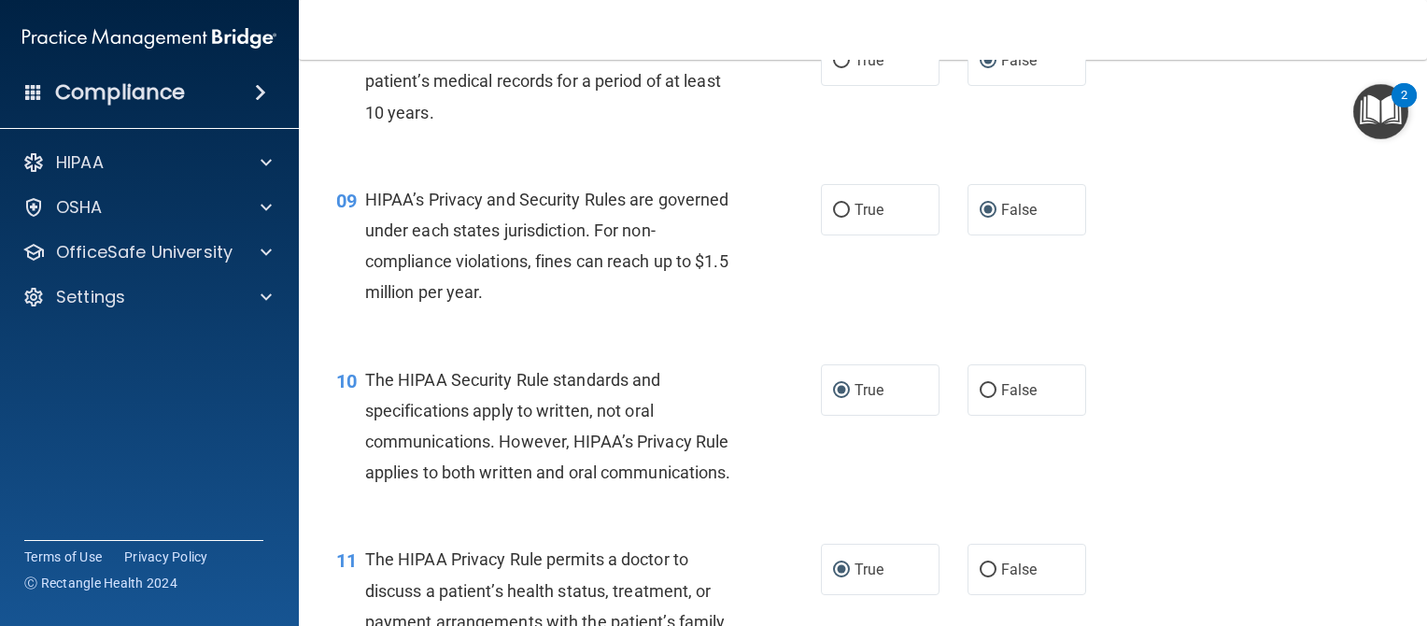
scroll to position [1308, 0]
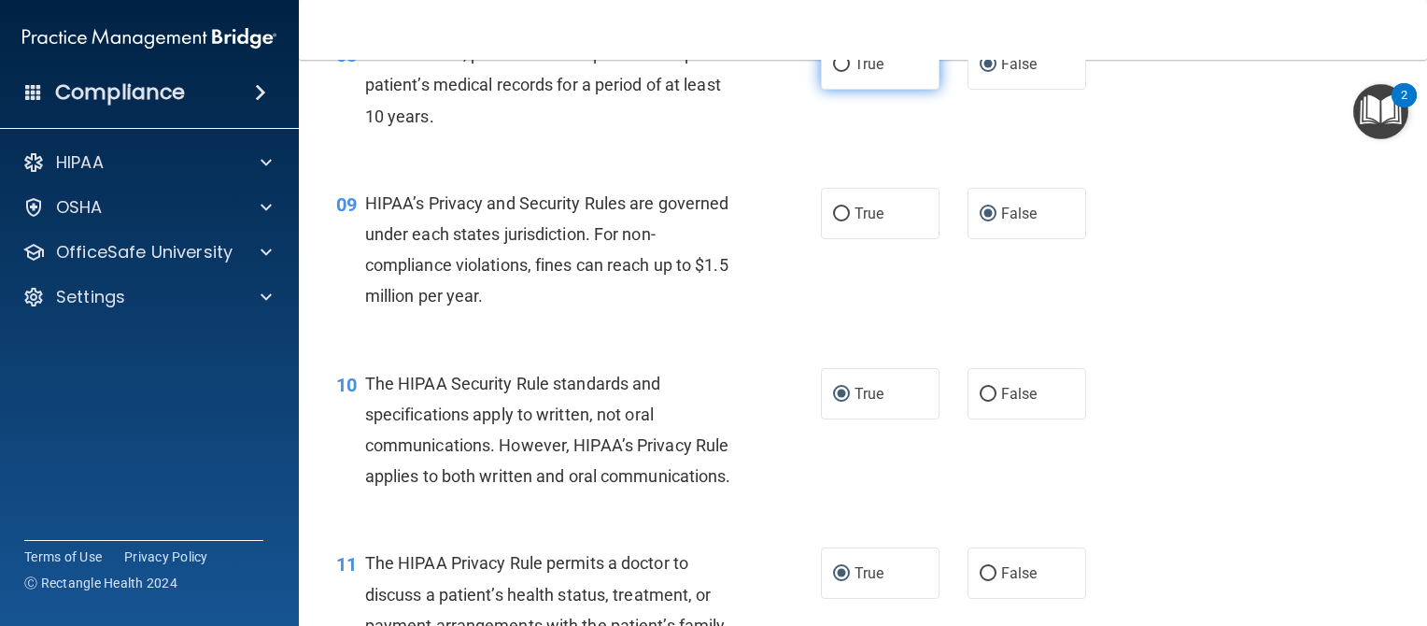
click at [837, 72] on input "True" at bounding box center [841, 65] width 17 height 14
radio input "true"
radio input "false"
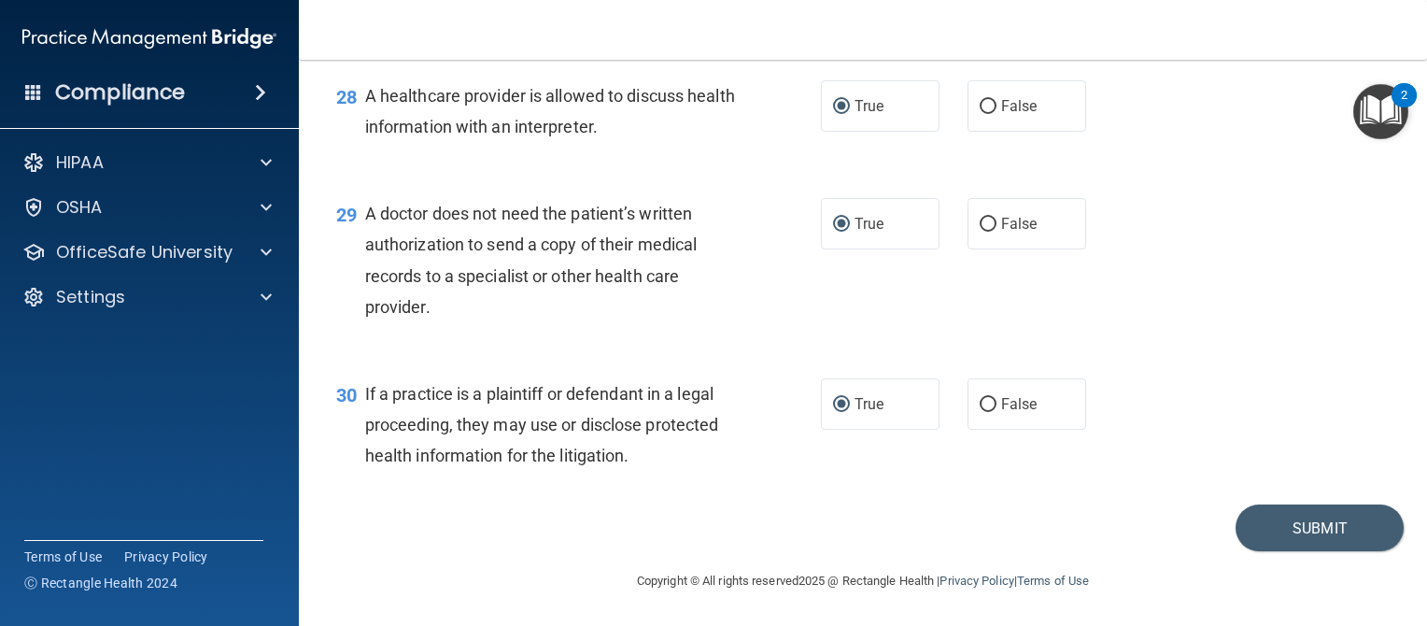
scroll to position [4504, 0]
click at [1269, 552] on button "Submit" at bounding box center [1319, 528] width 168 height 48
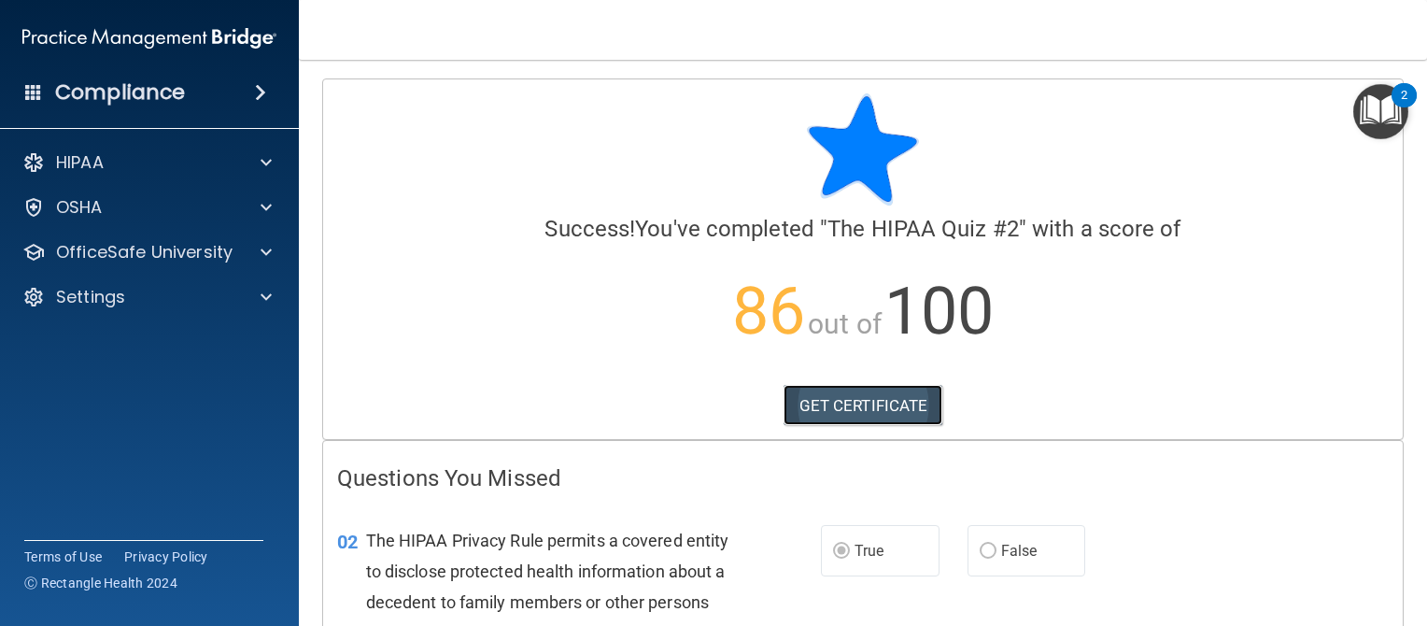
click at [870, 407] on link "GET CERTIFICATE" at bounding box center [863, 405] width 160 height 41
